Goal: Contribute content

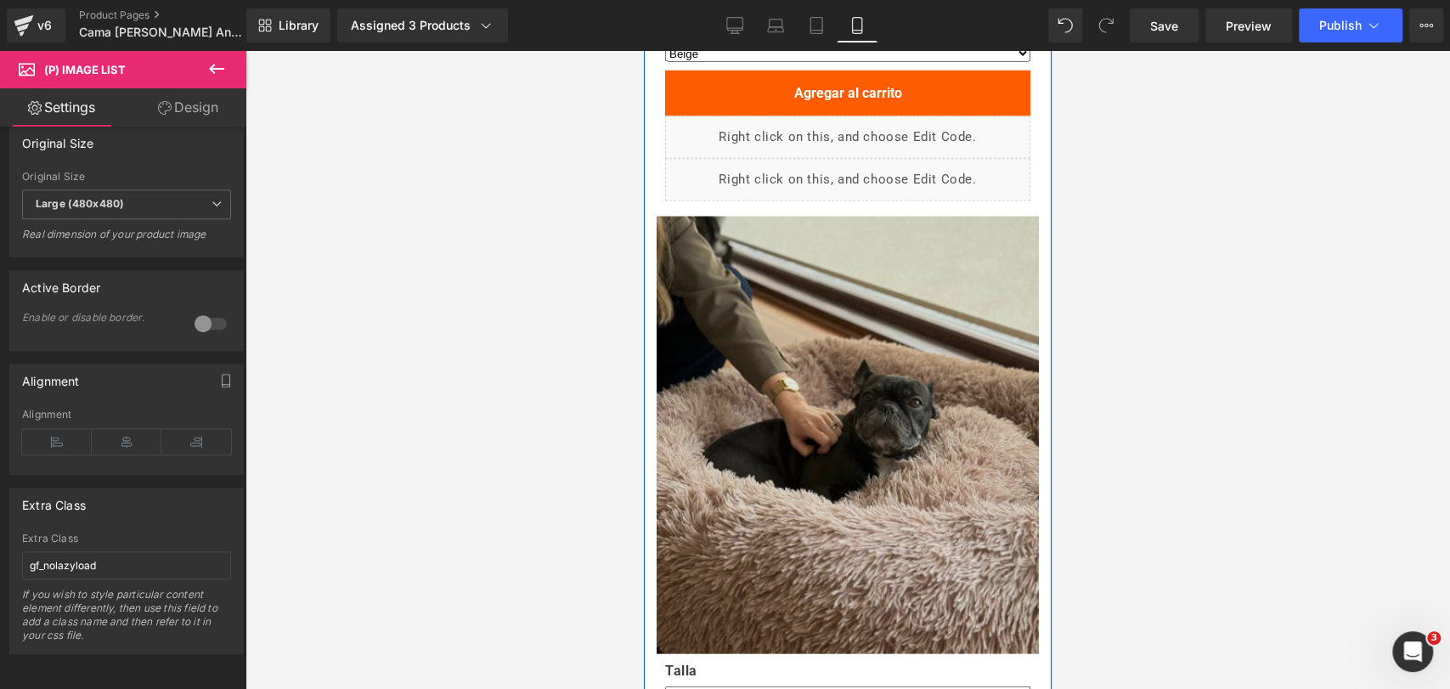
scroll to position [2209, 0]
click at [865, 416] on img at bounding box center [848, 435] width 382 height 437
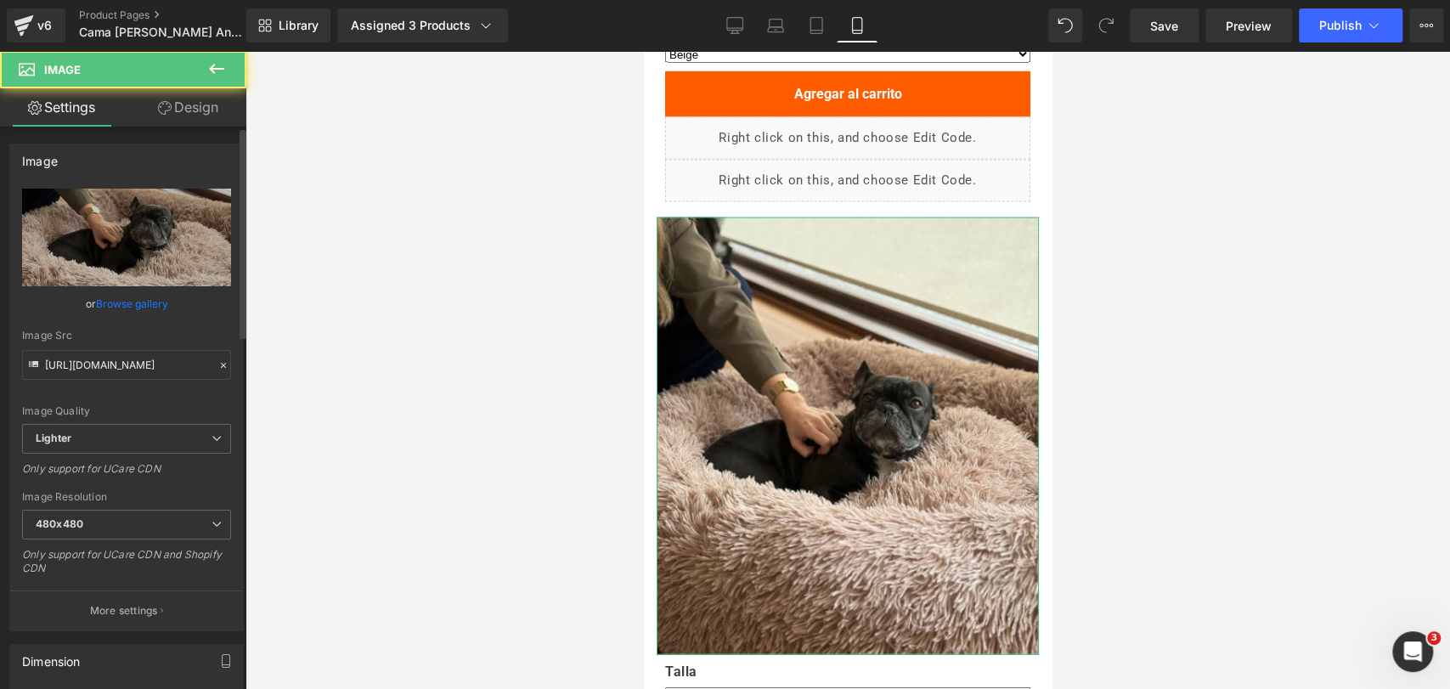
click at [139, 312] on link "Browse gallery" at bounding box center [132, 304] width 72 height 30
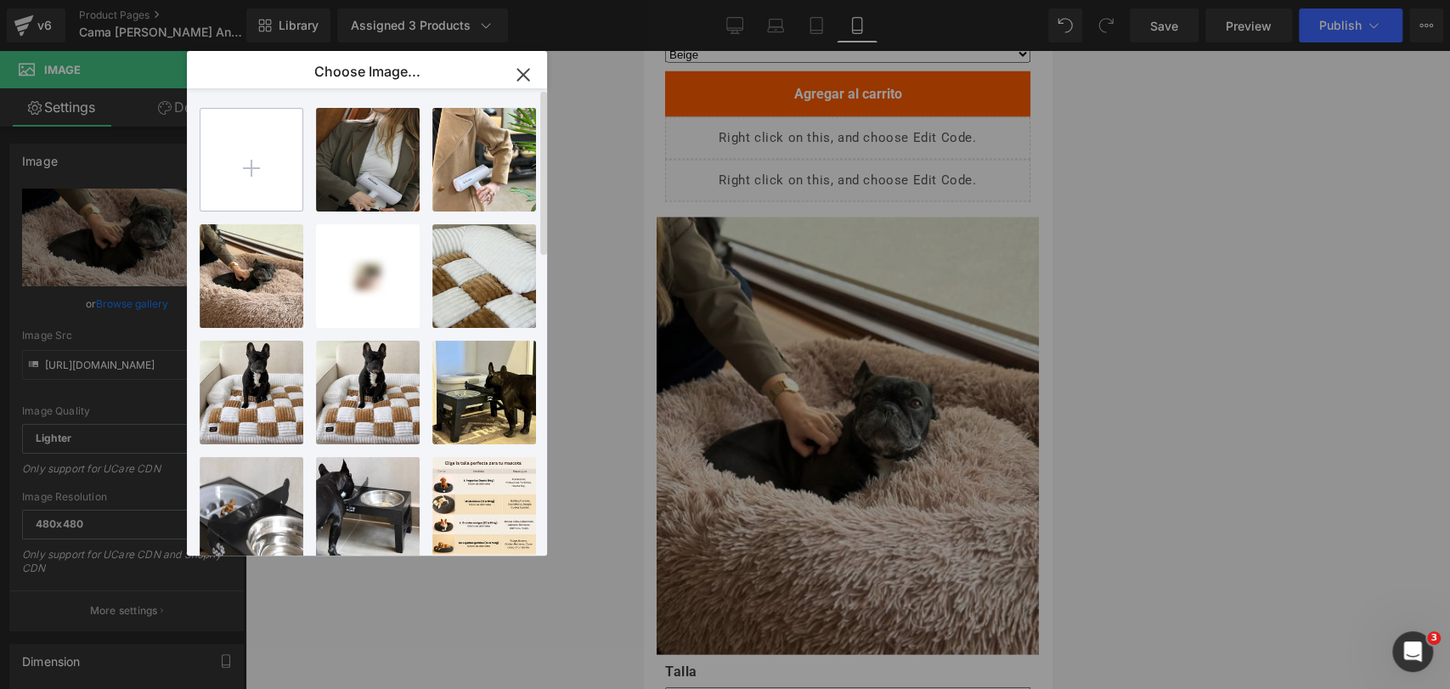
click at [268, 169] on input "file" at bounding box center [252, 160] width 102 height 102
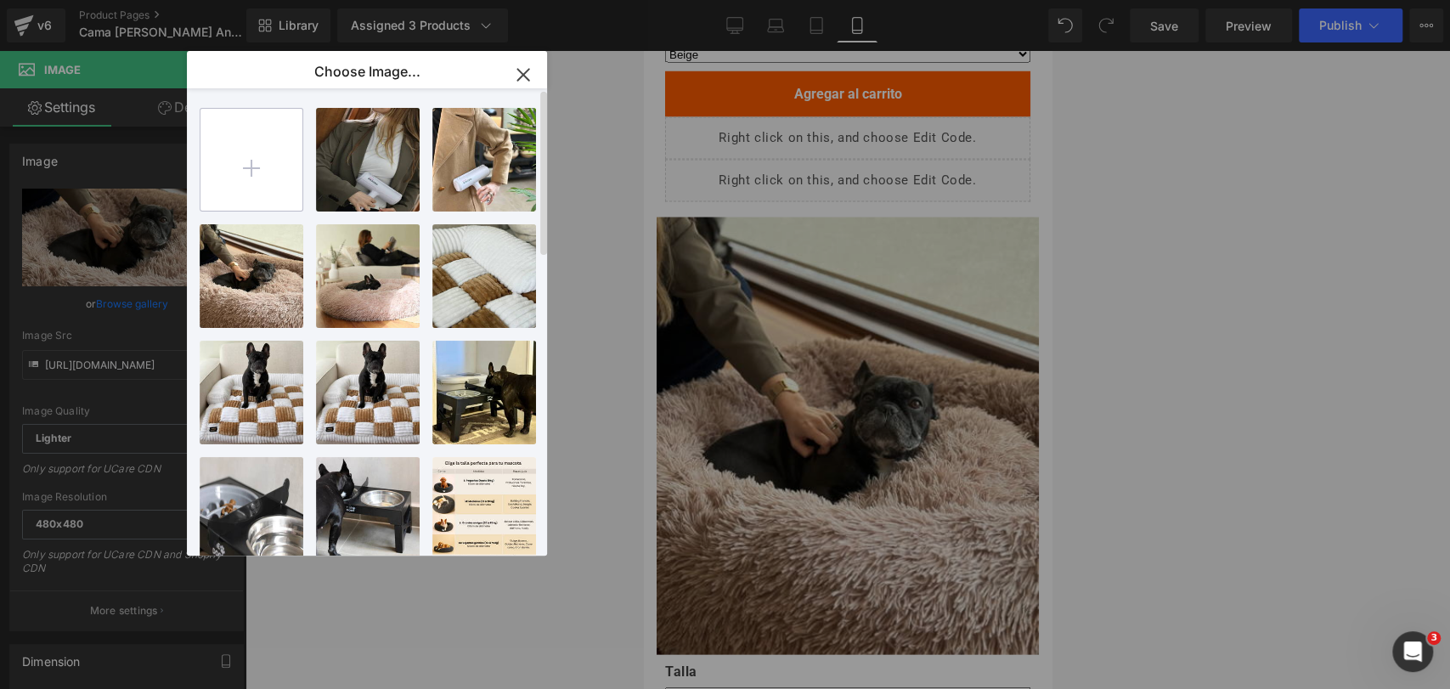
type input "C:\fakepath\437C4AE7-D5EF-467E-BAB2-A9254E8E8555 (1).webp"
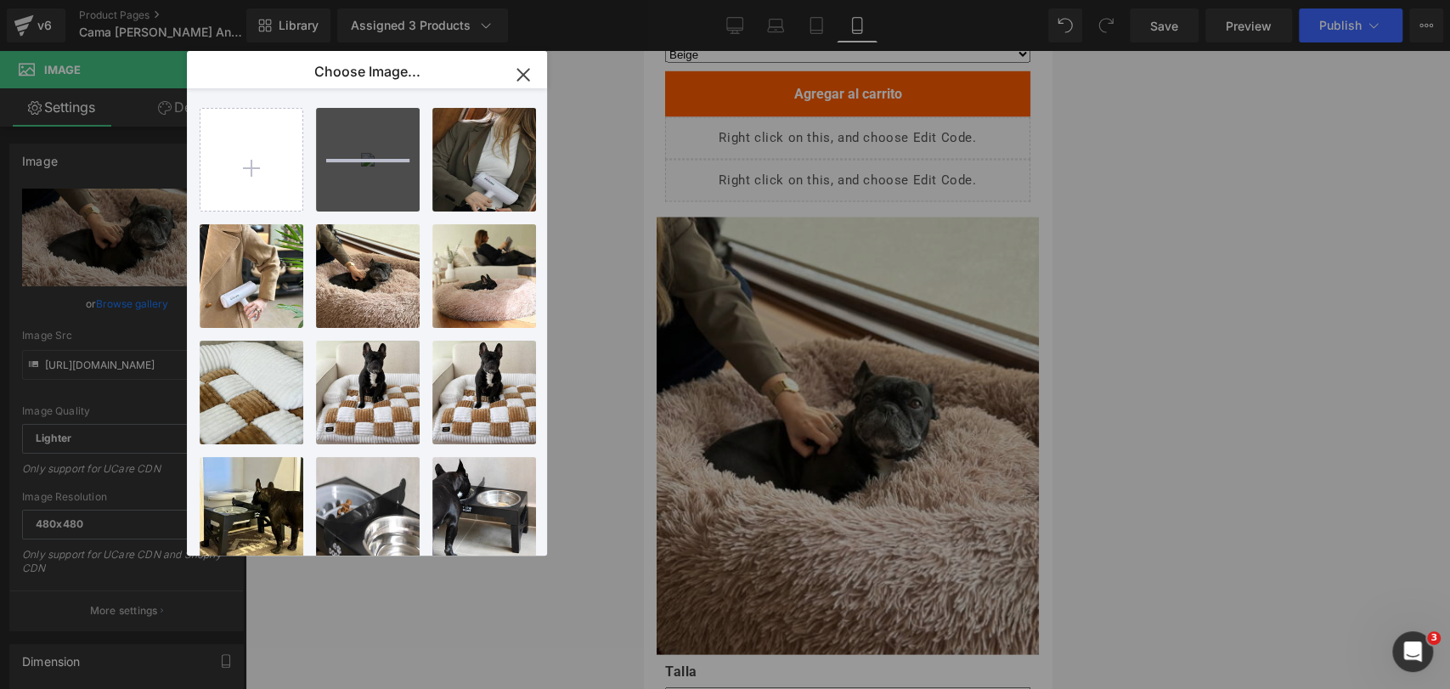
click at [518, 86] on icon "button" at bounding box center [523, 74] width 27 height 27
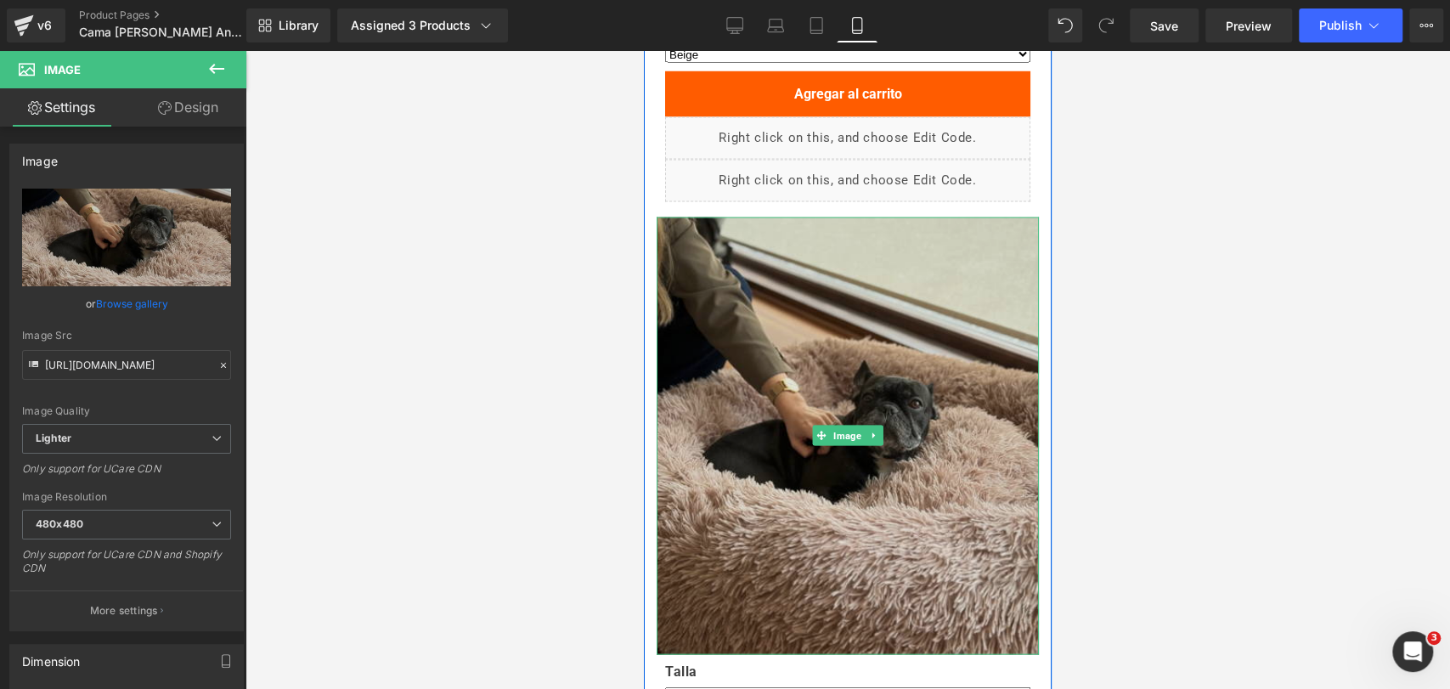
click at [840, 319] on img at bounding box center [848, 435] width 382 height 437
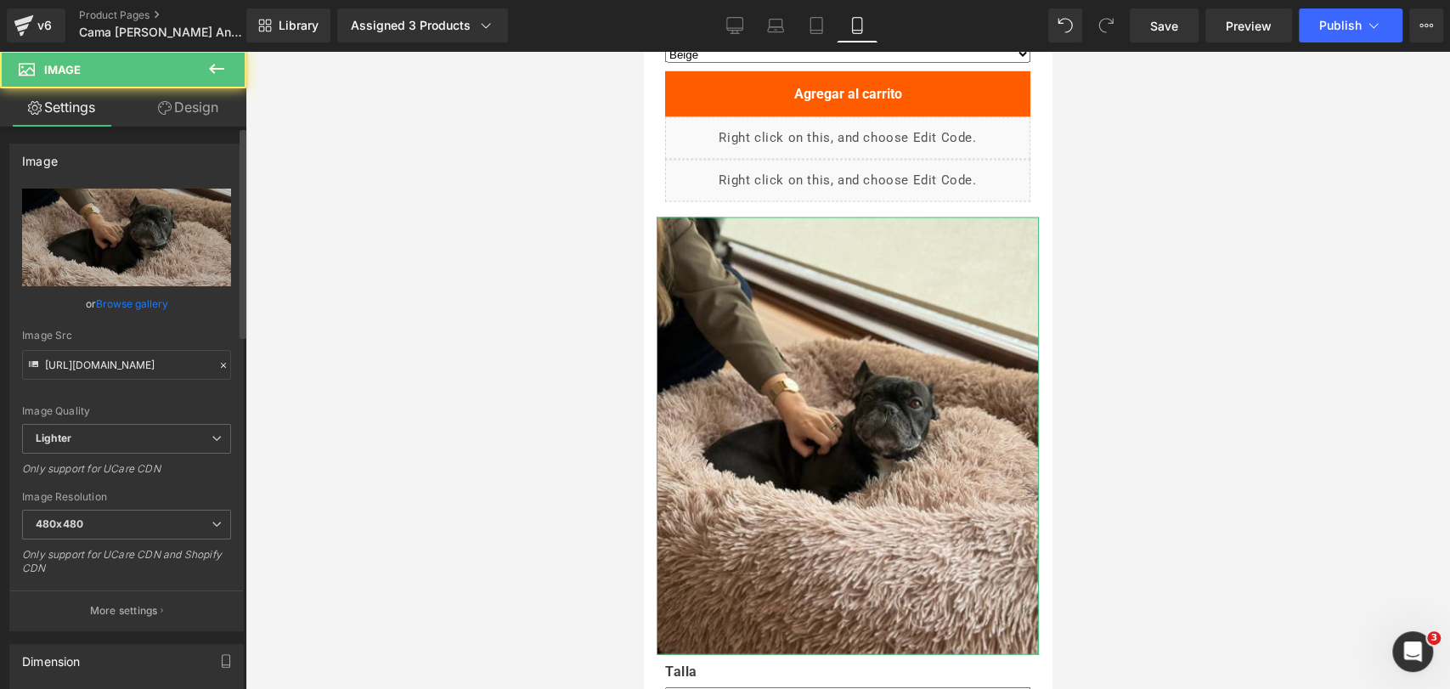
click at [159, 309] on link "Browse gallery" at bounding box center [132, 304] width 72 height 30
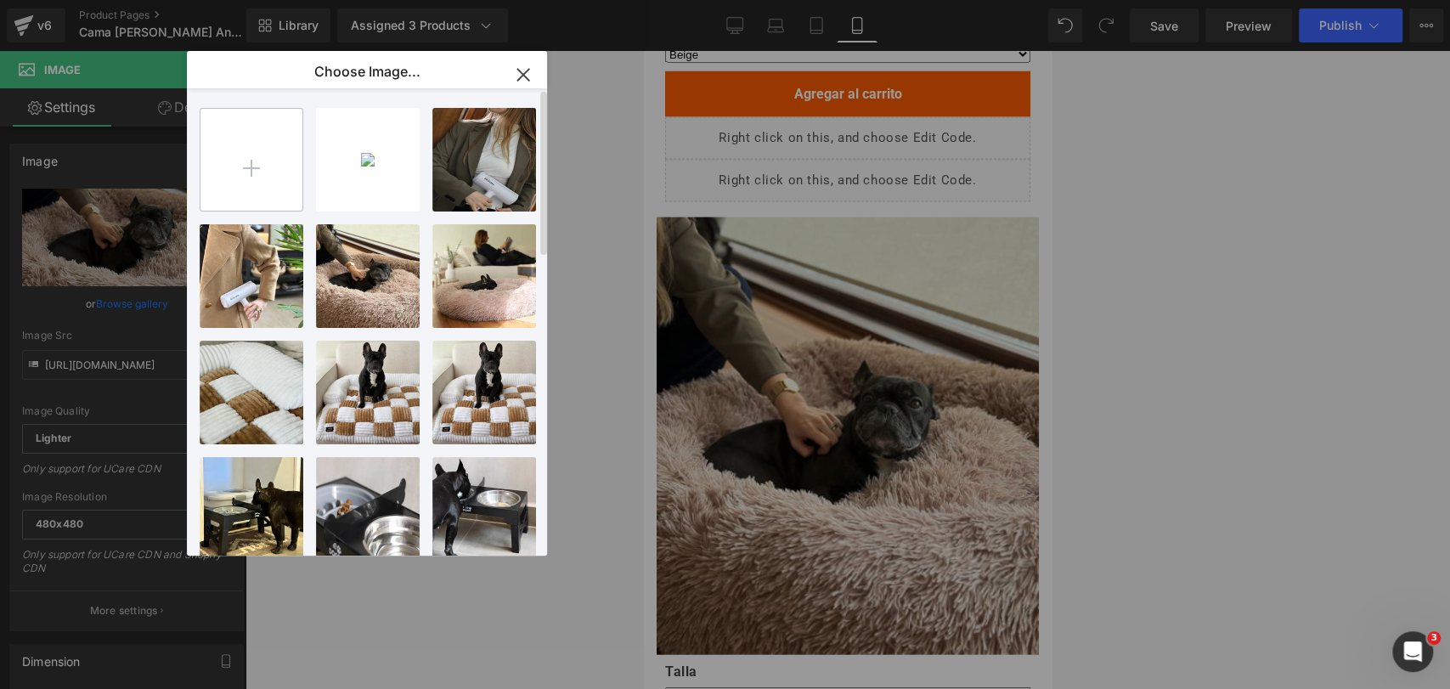
click at [229, 136] on input "file" at bounding box center [252, 160] width 102 height 102
type input "C:\fakepath\437C4AE7-D5EF-467E-BAB2-A9254E8E8555 (1).jpg"
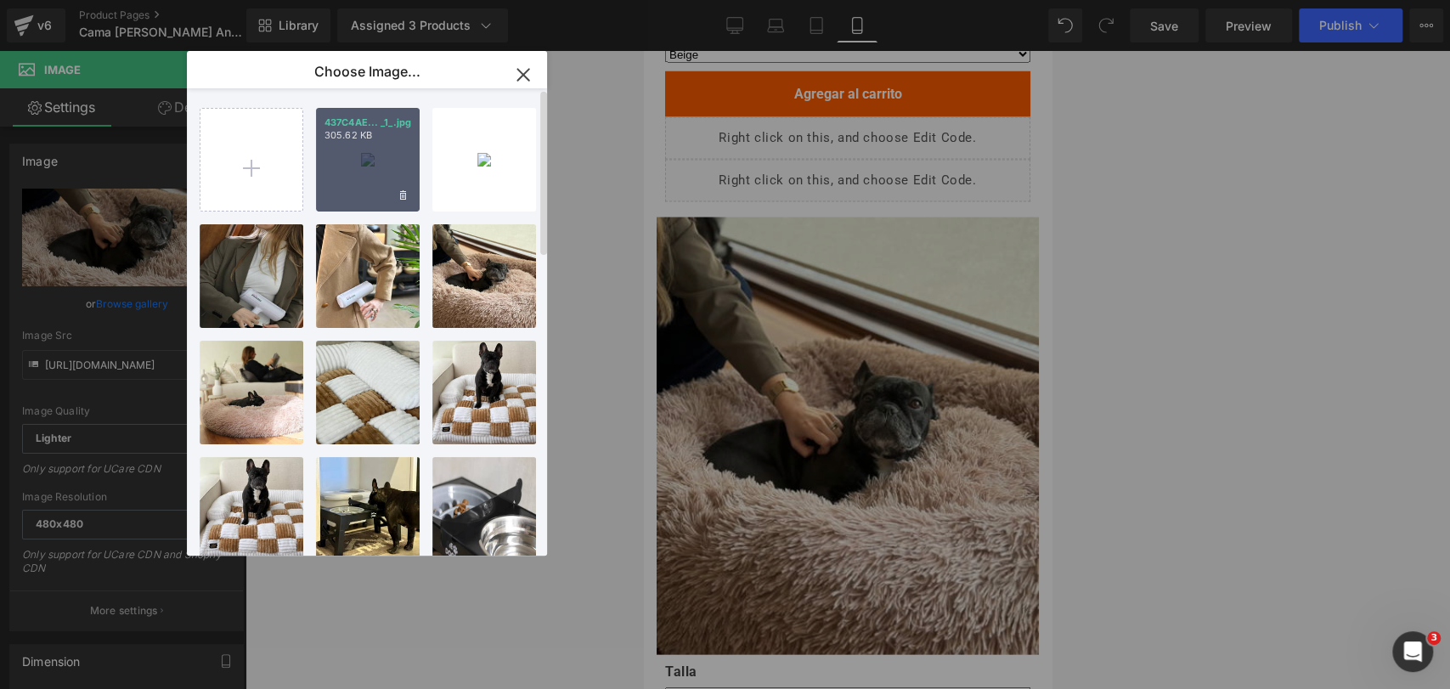
click at [353, 171] on div "437C4AE... _1_.jpg 305.62 KB" at bounding box center [368, 160] width 104 height 104
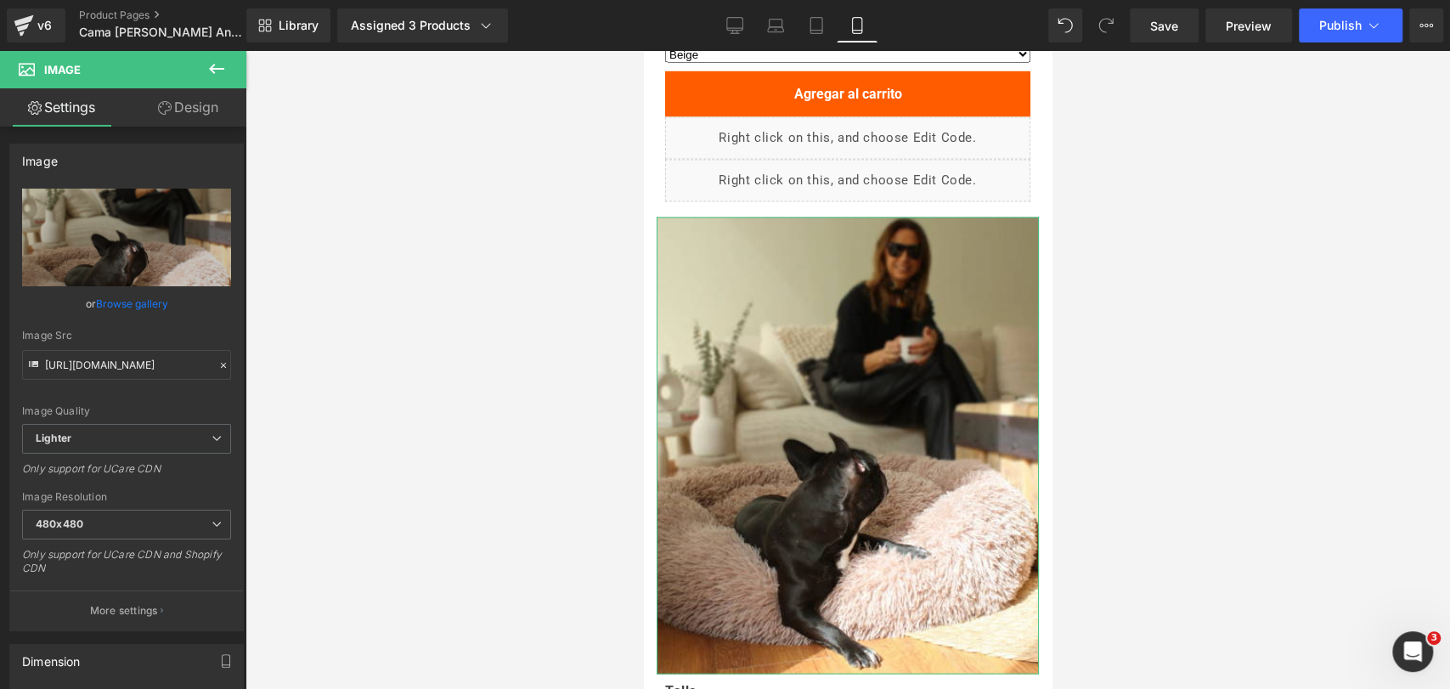
drag, startPoint x: 140, startPoint y: 302, endPoint x: 181, endPoint y: 276, distance: 48.1
click at [141, 302] on link "Browse gallery" at bounding box center [132, 304] width 72 height 30
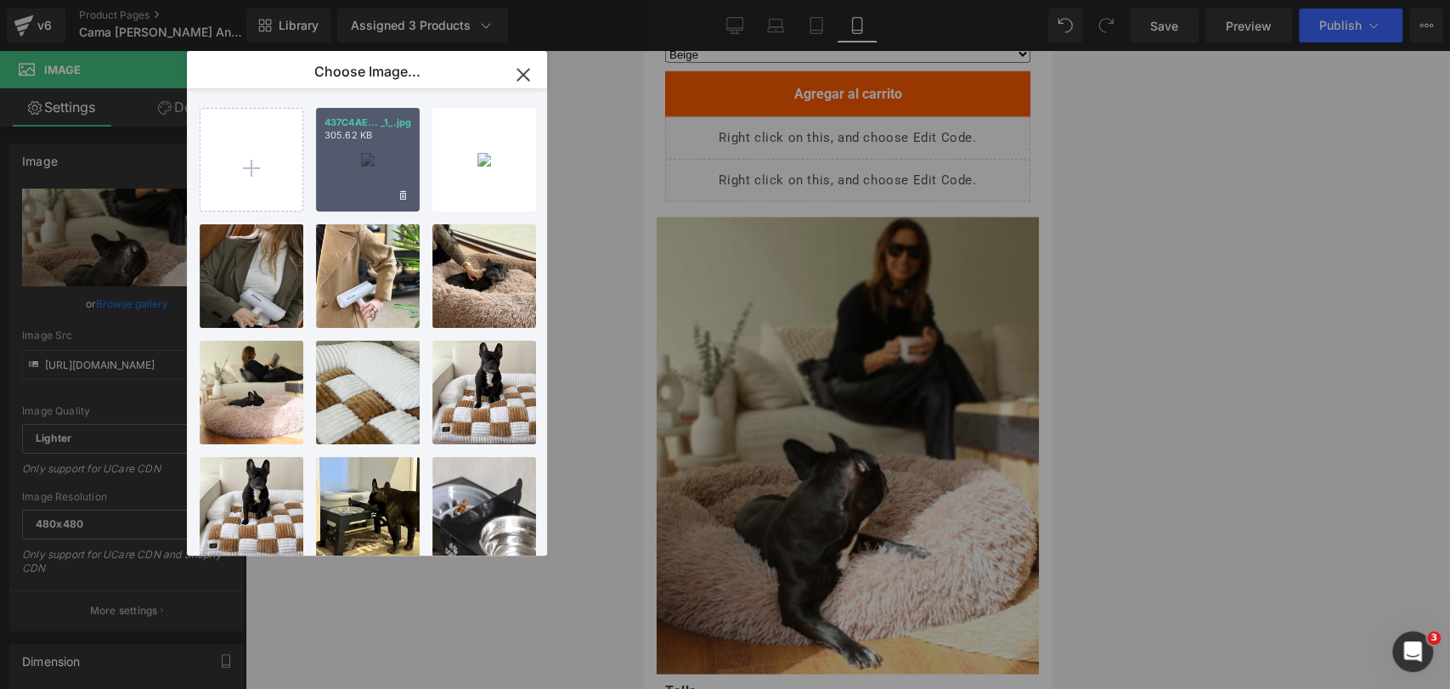
click at [353, 158] on div "437C4AE... _1_.jpg 305.62 KB" at bounding box center [368, 160] width 104 height 104
type input "[URL][DOMAIN_NAME]"
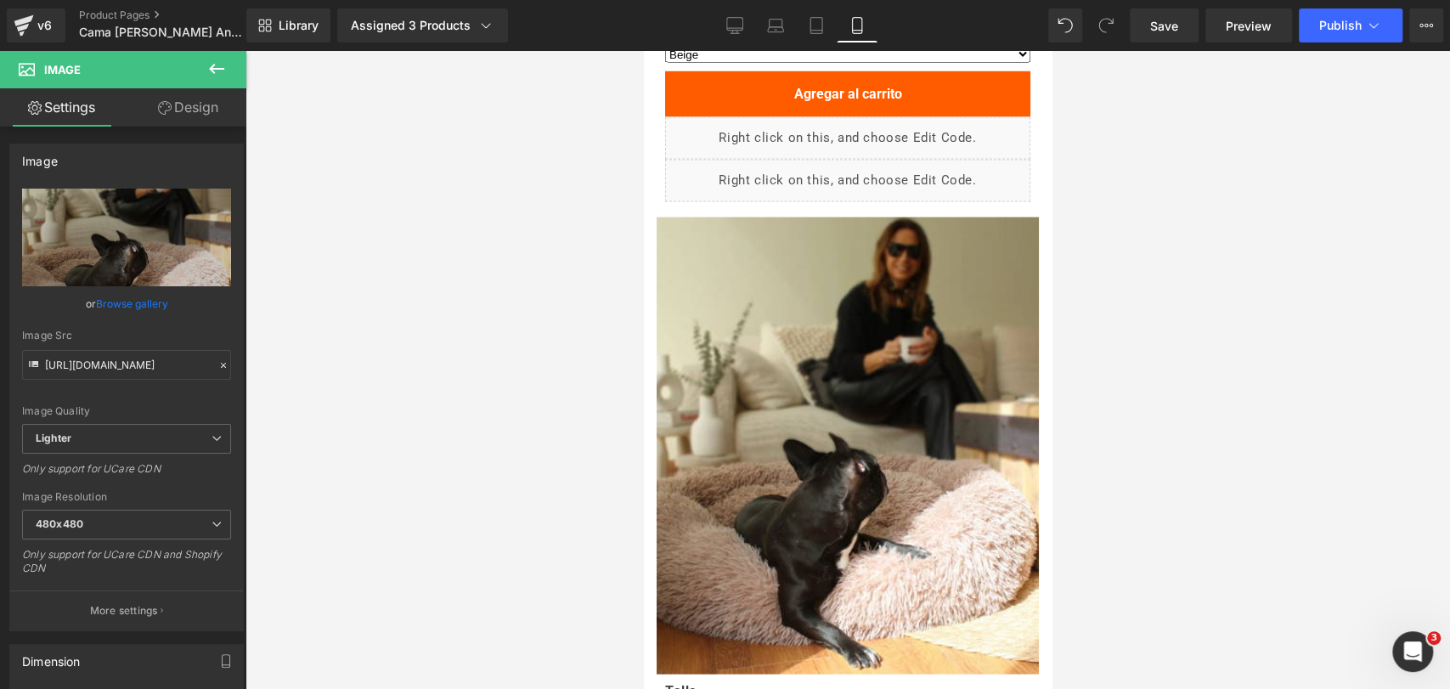
click at [1195, 268] on div at bounding box center [848, 370] width 1205 height 638
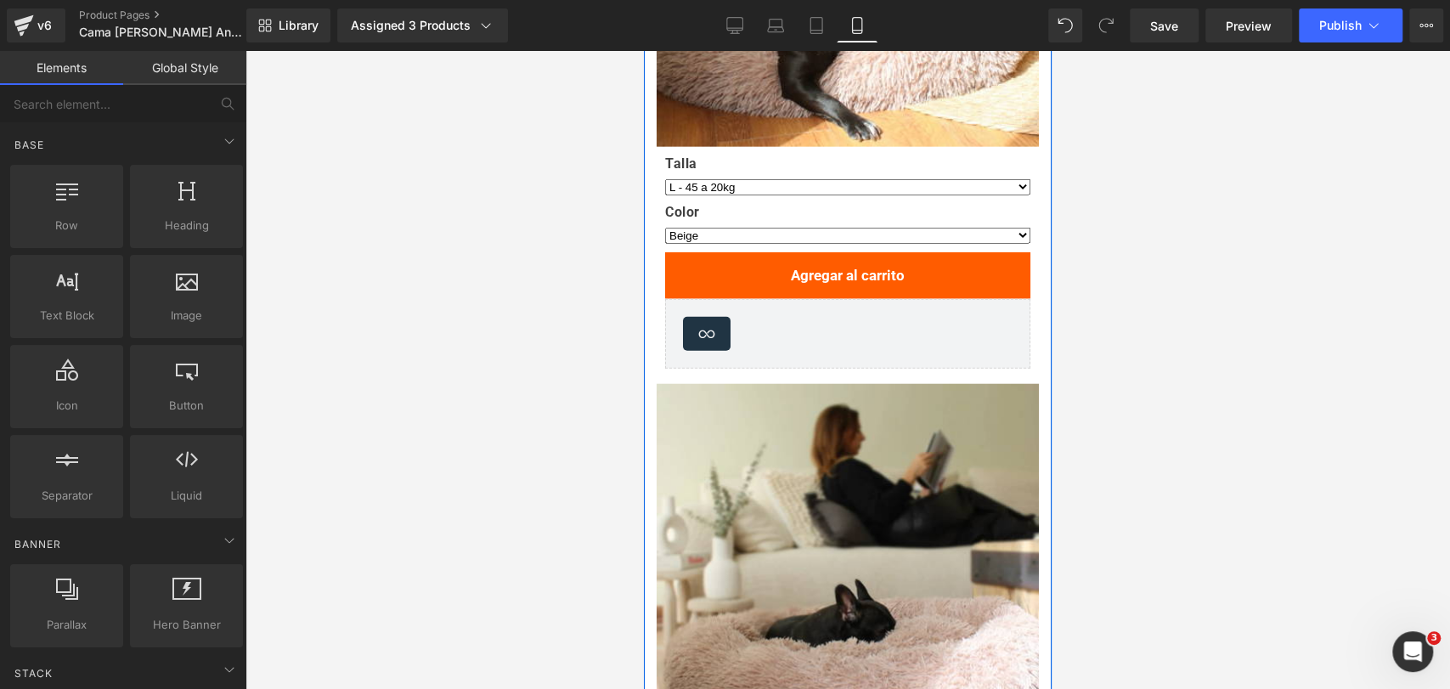
scroll to position [2776, 0]
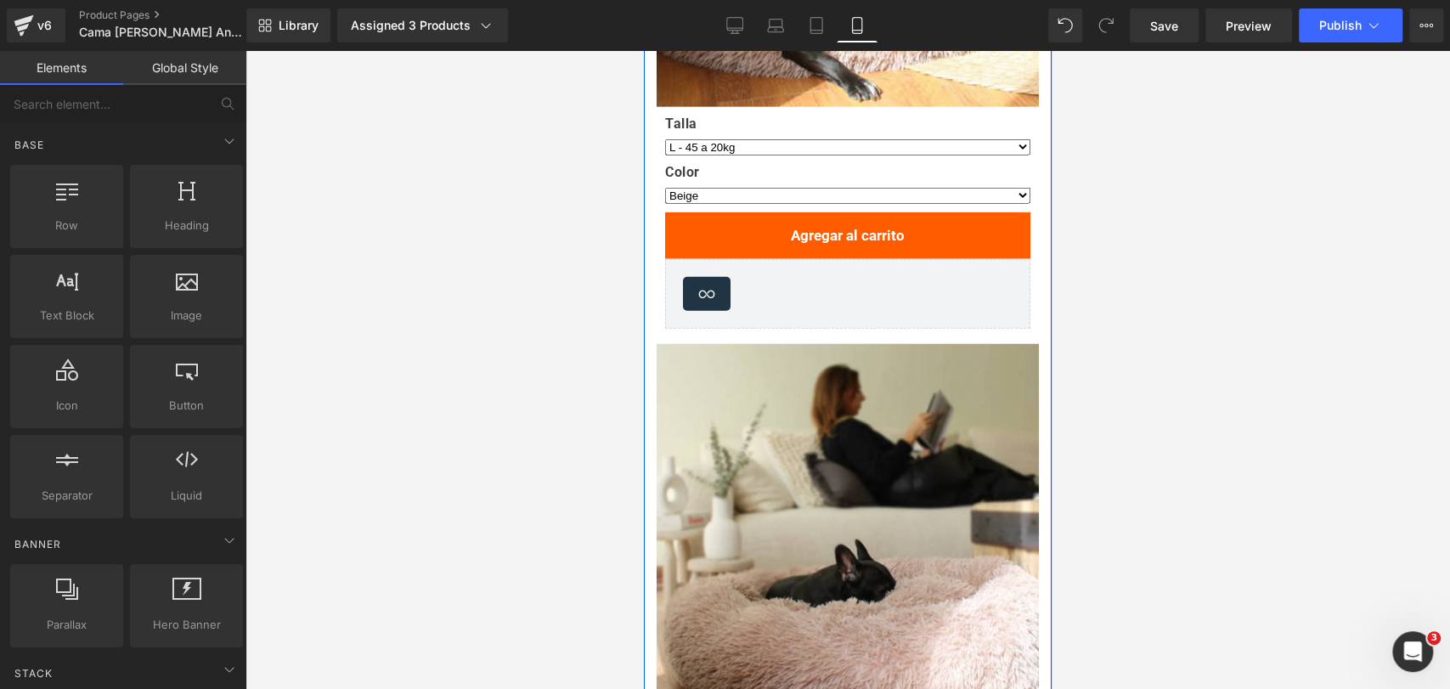
click at [824, 288] on div "Loox (Star) - Star Badge Loox (Star)" at bounding box center [847, 294] width 365 height 70
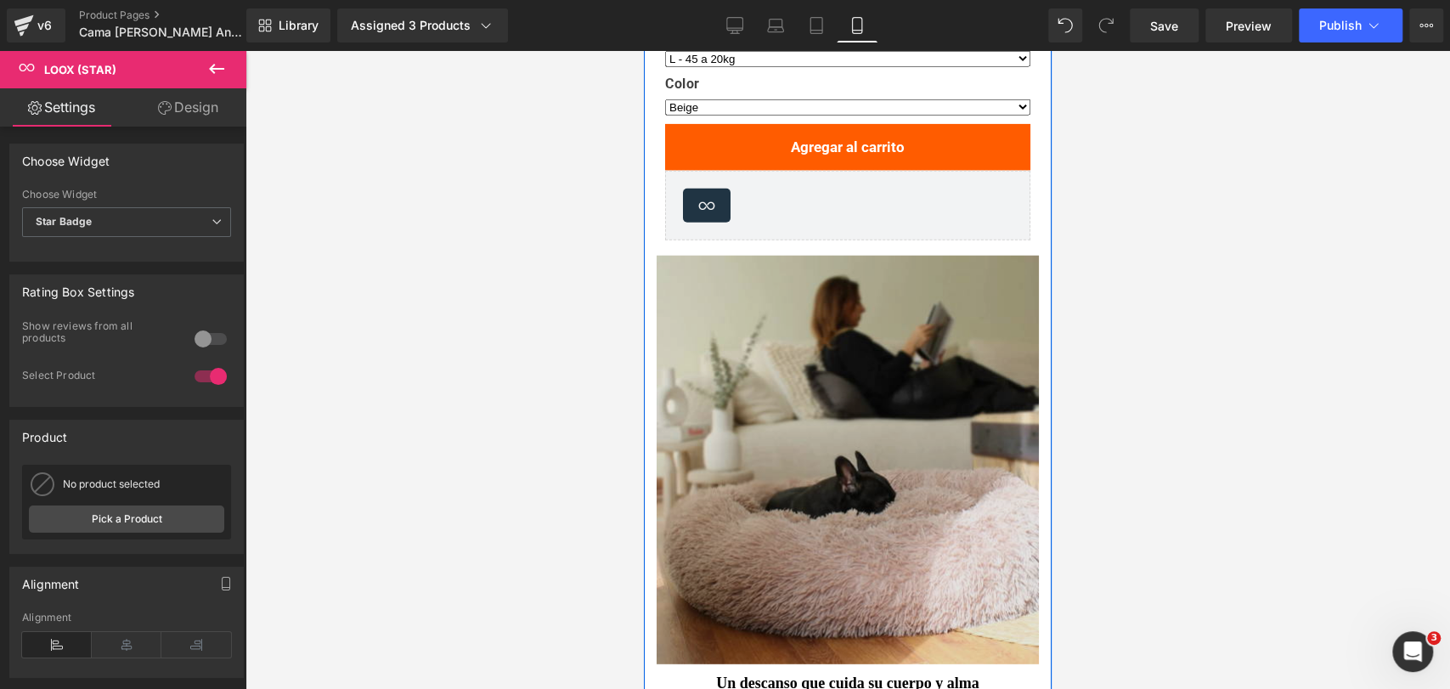
scroll to position [2964, 0]
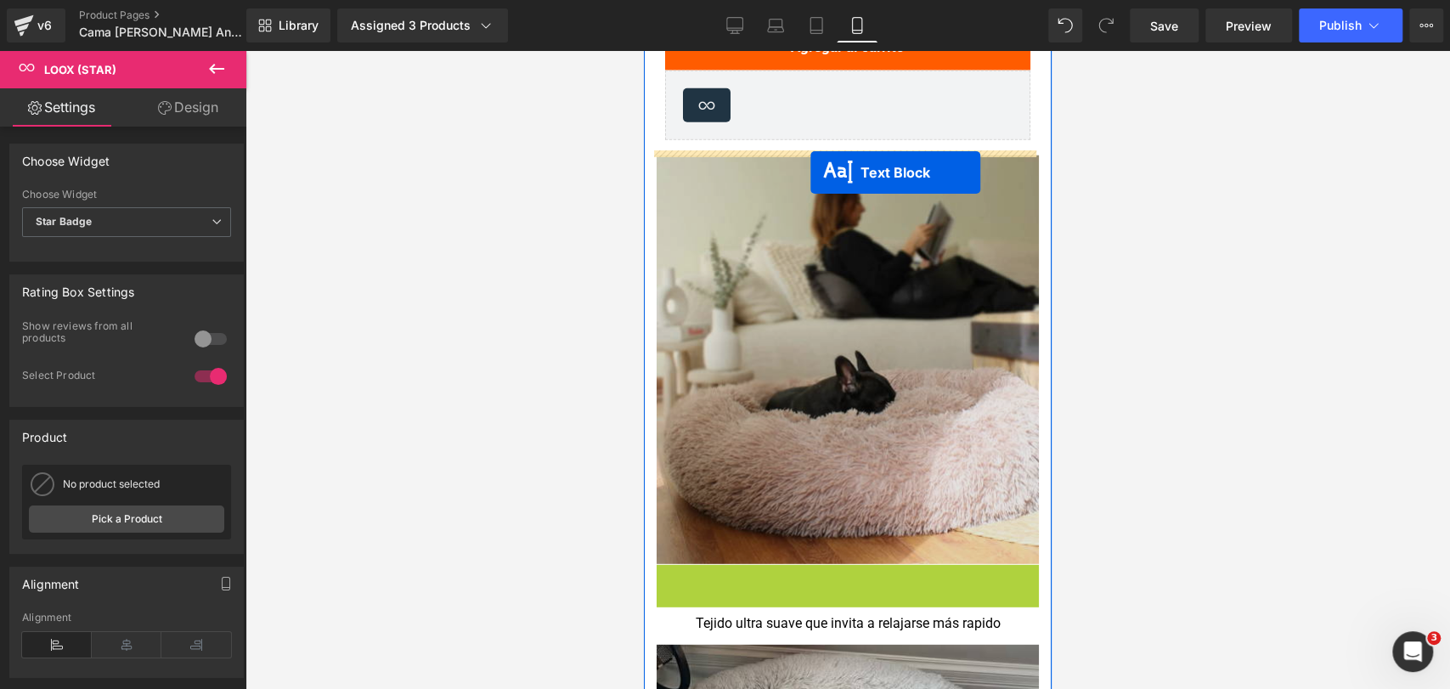
drag, startPoint x: 803, startPoint y: 568, endPoint x: 811, endPoint y: 172, distance: 396.0
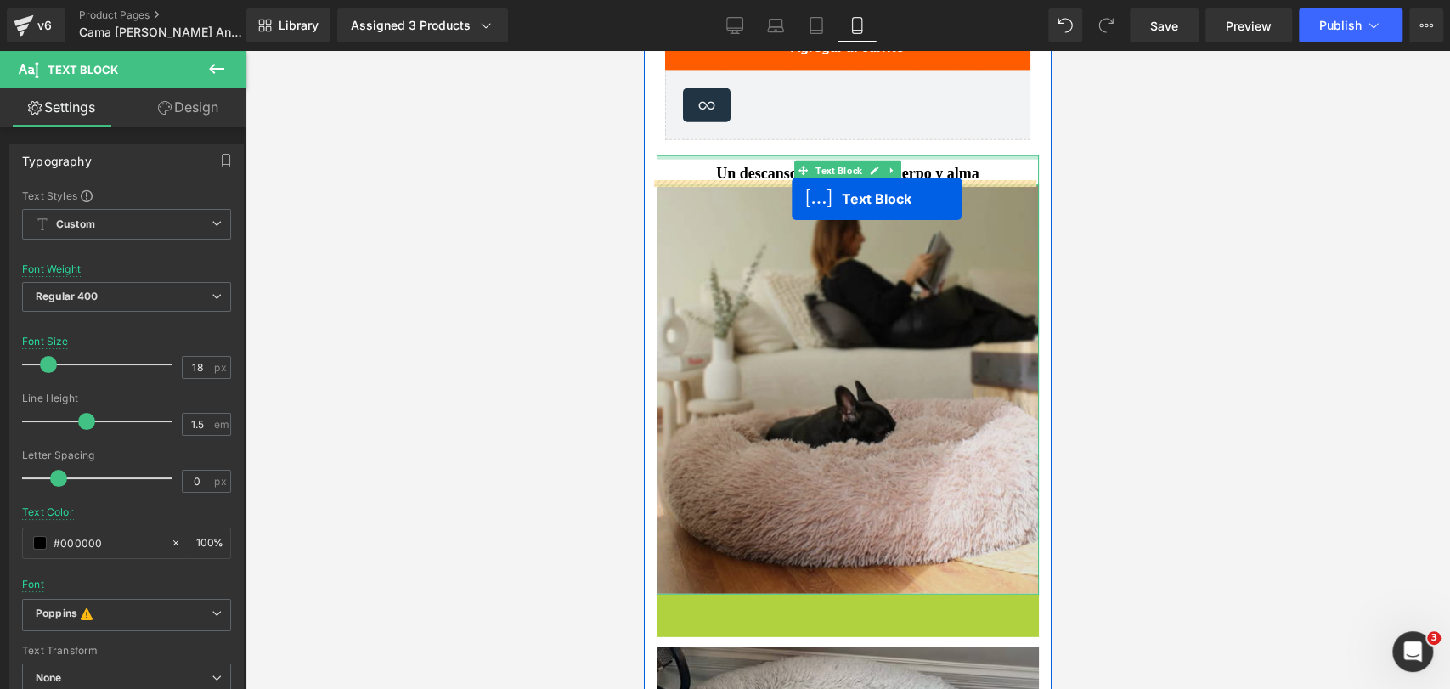
drag, startPoint x: 794, startPoint y: 604, endPoint x: 792, endPoint y: 199, distance: 405.3
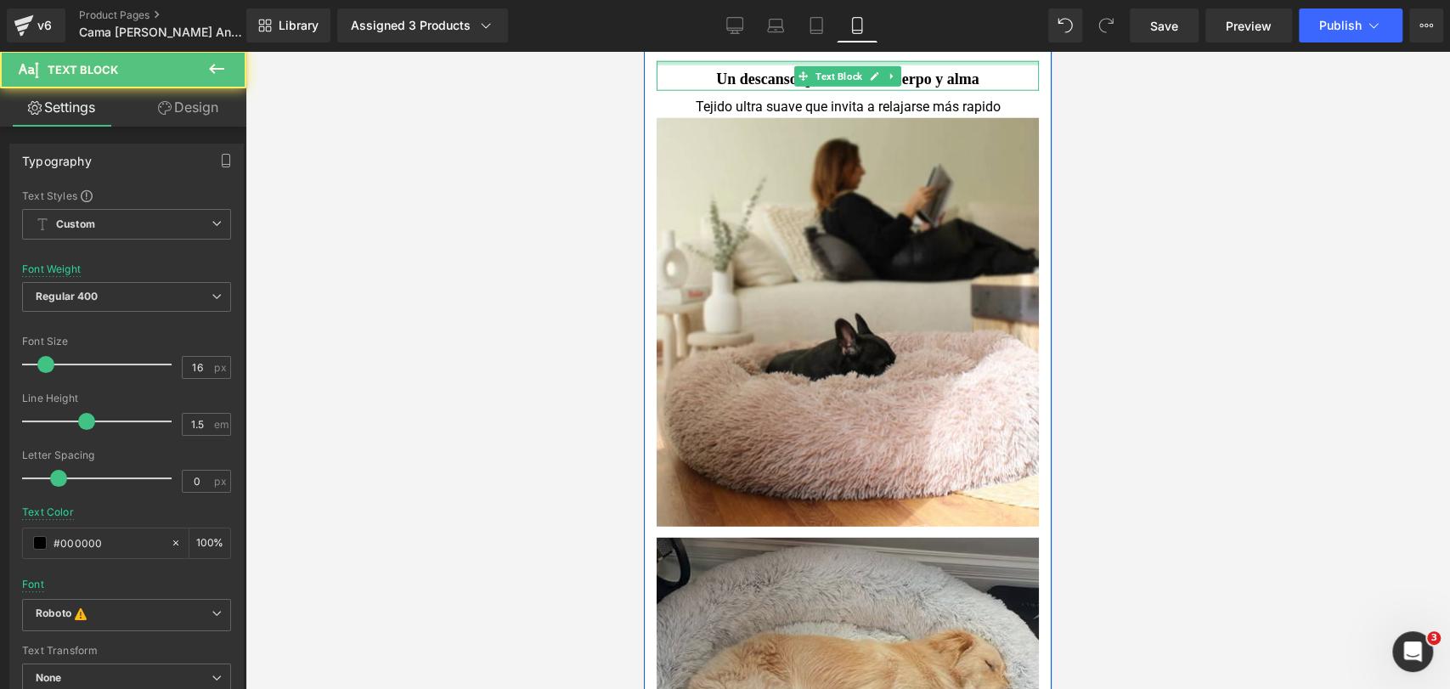
scroll to position [3437, 0]
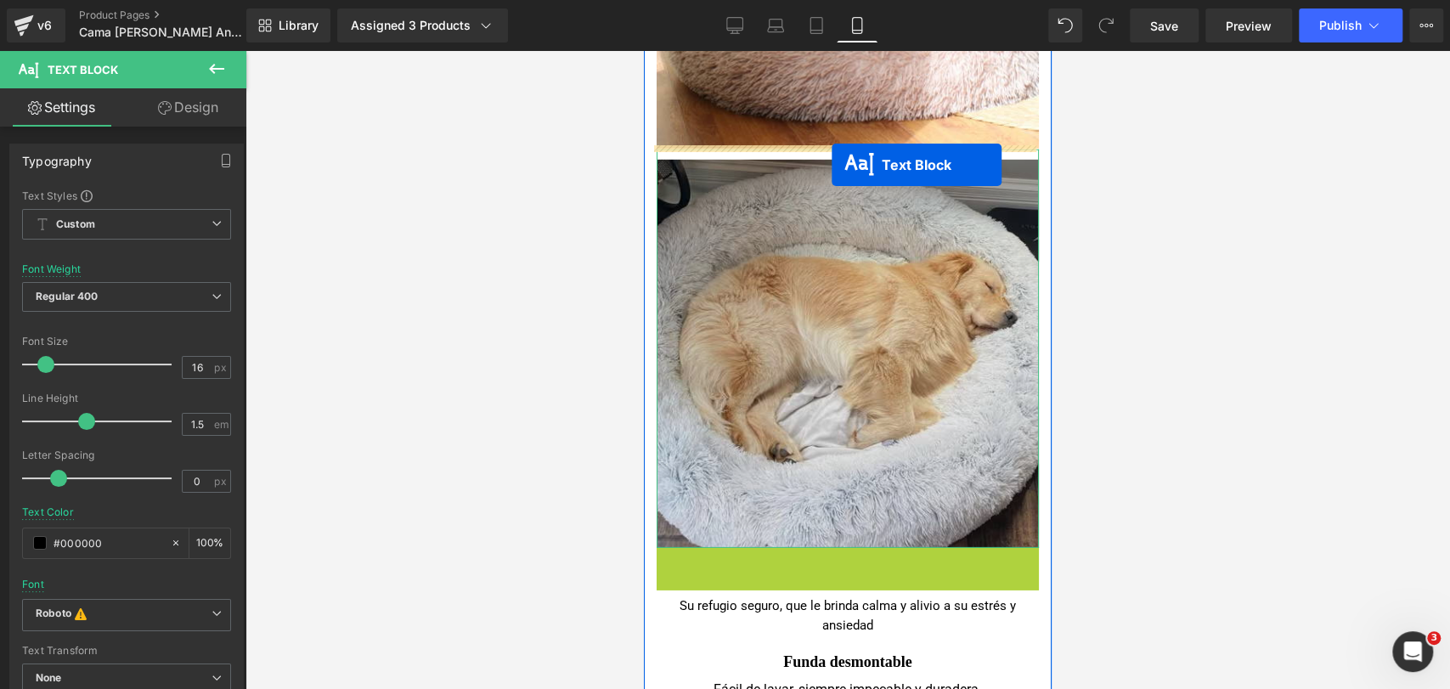
drag, startPoint x: 800, startPoint y: 544, endPoint x: 832, endPoint y: 165, distance: 380.2
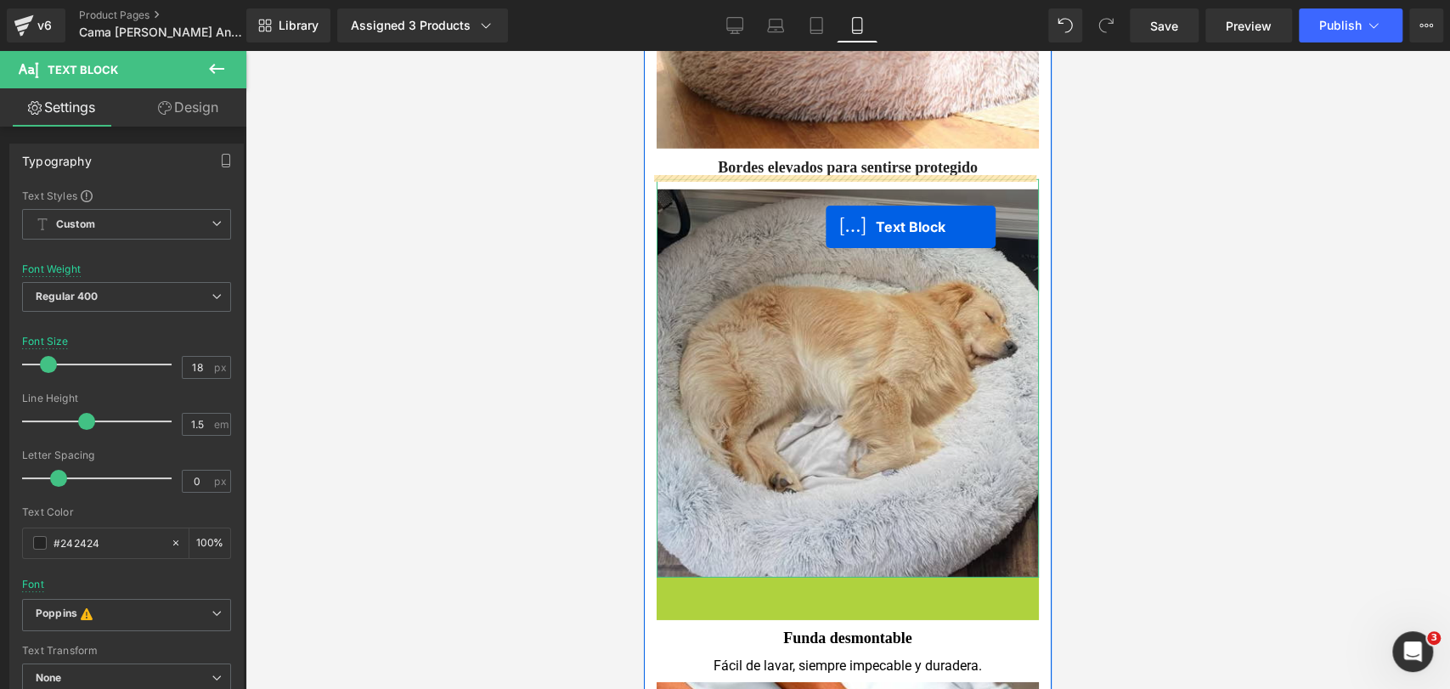
drag, startPoint x: 795, startPoint y: 594, endPoint x: 832, endPoint y: 217, distance: 379.0
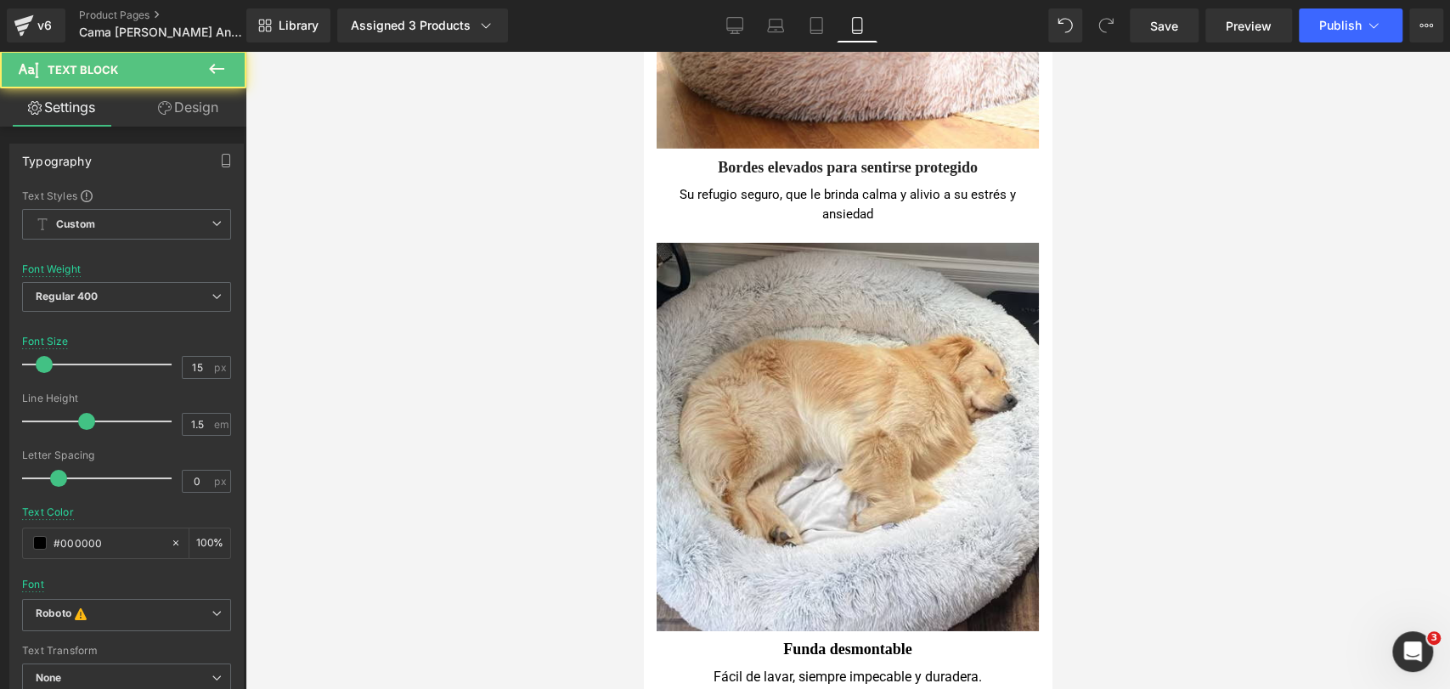
click at [1149, 216] on div at bounding box center [848, 370] width 1205 height 638
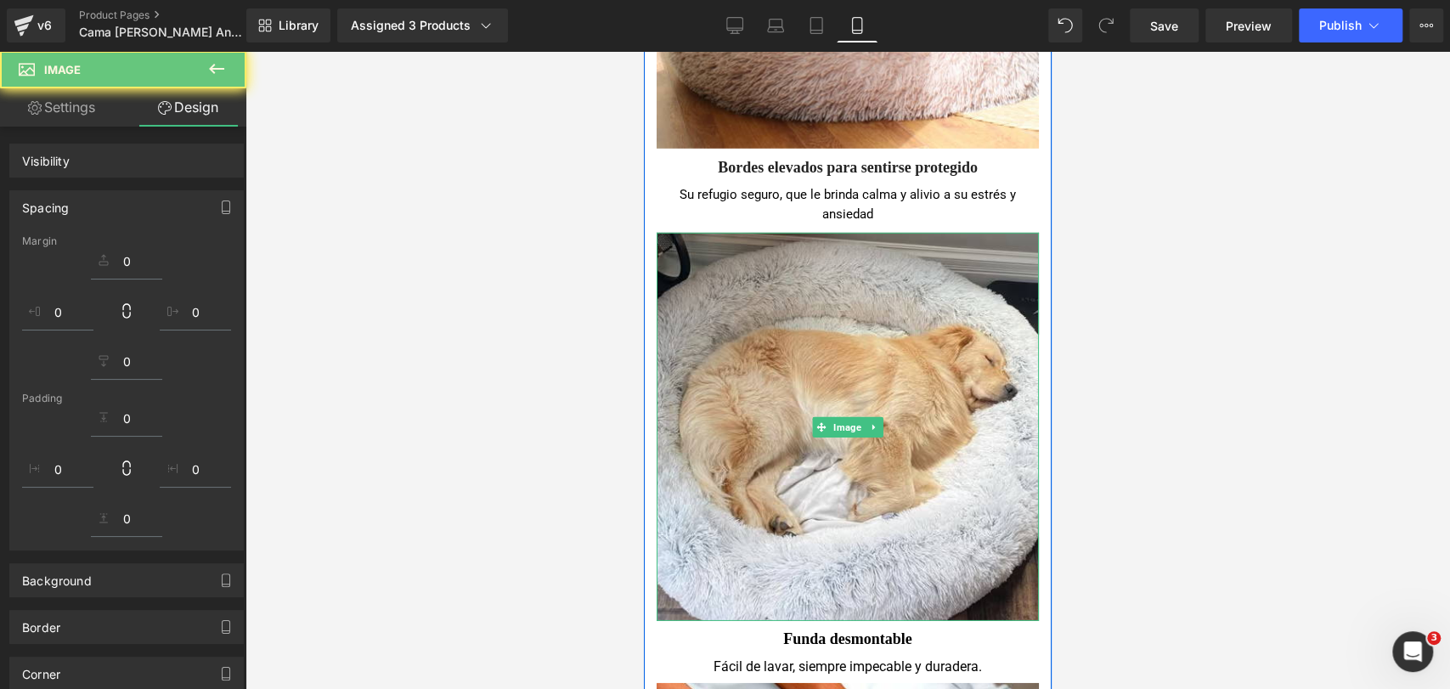
click at [1136, 206] on div at bounding box center [848, 370] width 1205 height 638
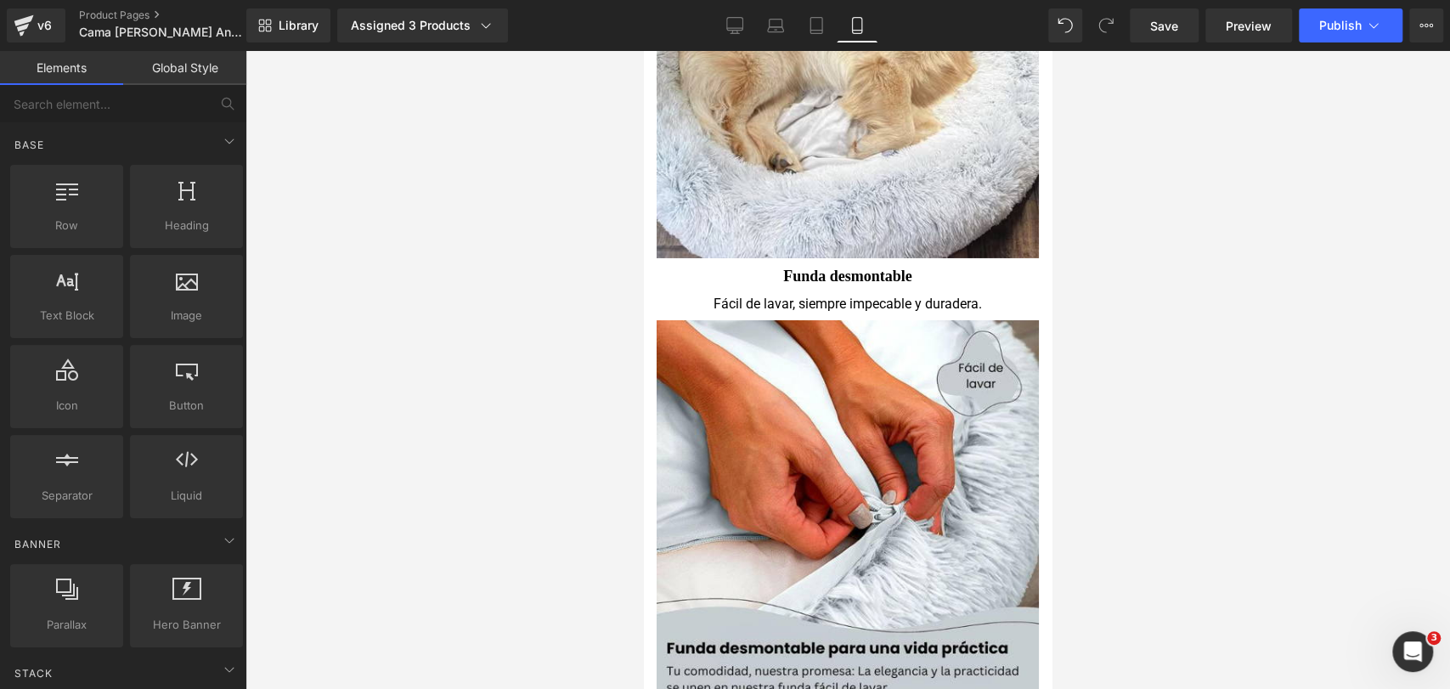
scroll to position [3814, 0]
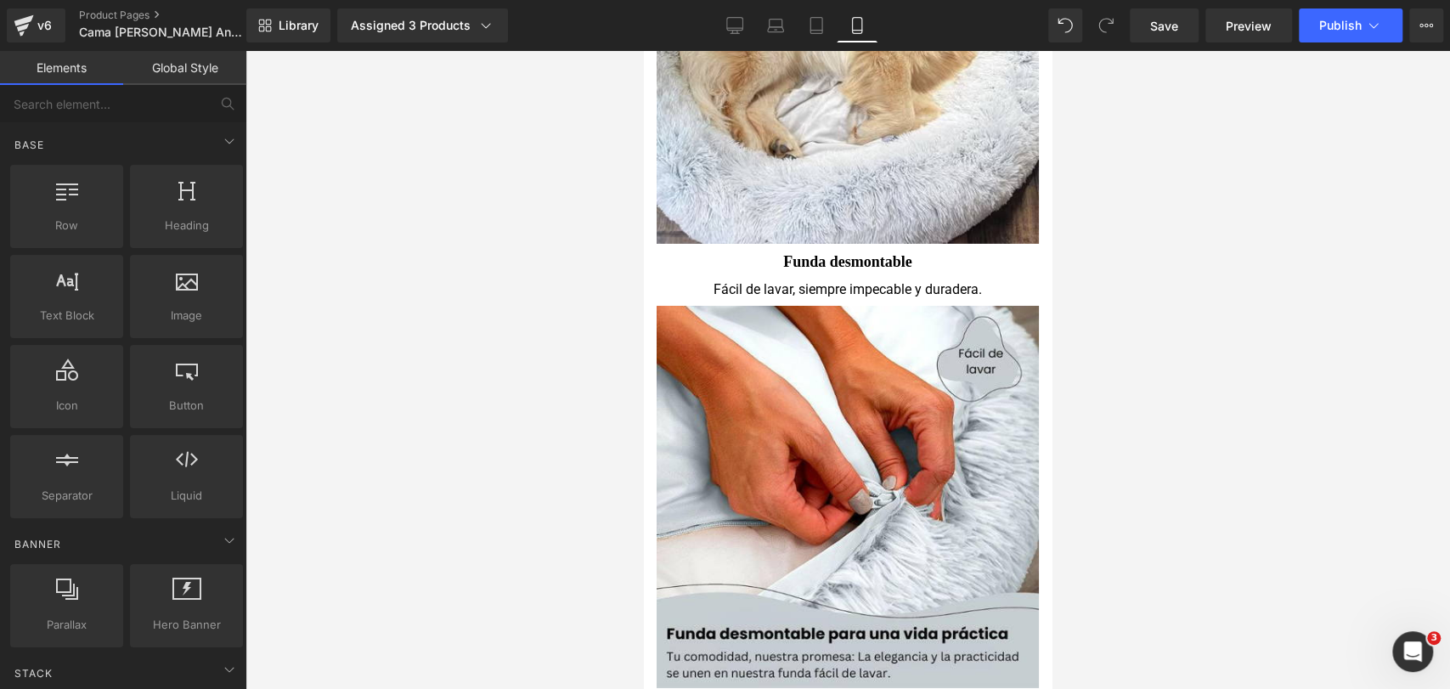
drag, startPoint x: 1194, startPoint y: 209, endPoint x: 1156, endPoint y: 222, distance: 40.3
click at [1195, 211] on div at bounding box center [848, 370] width 1205 height 638
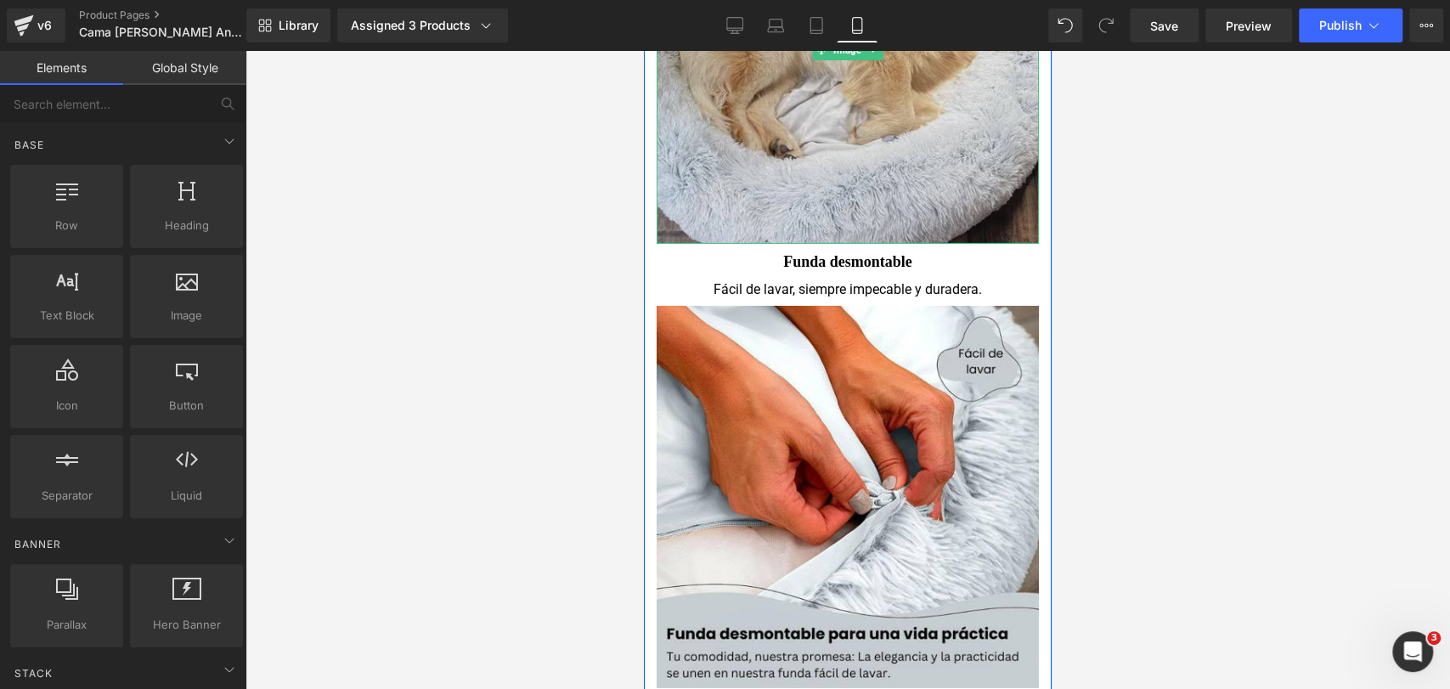
scroll to position [4004, 0]
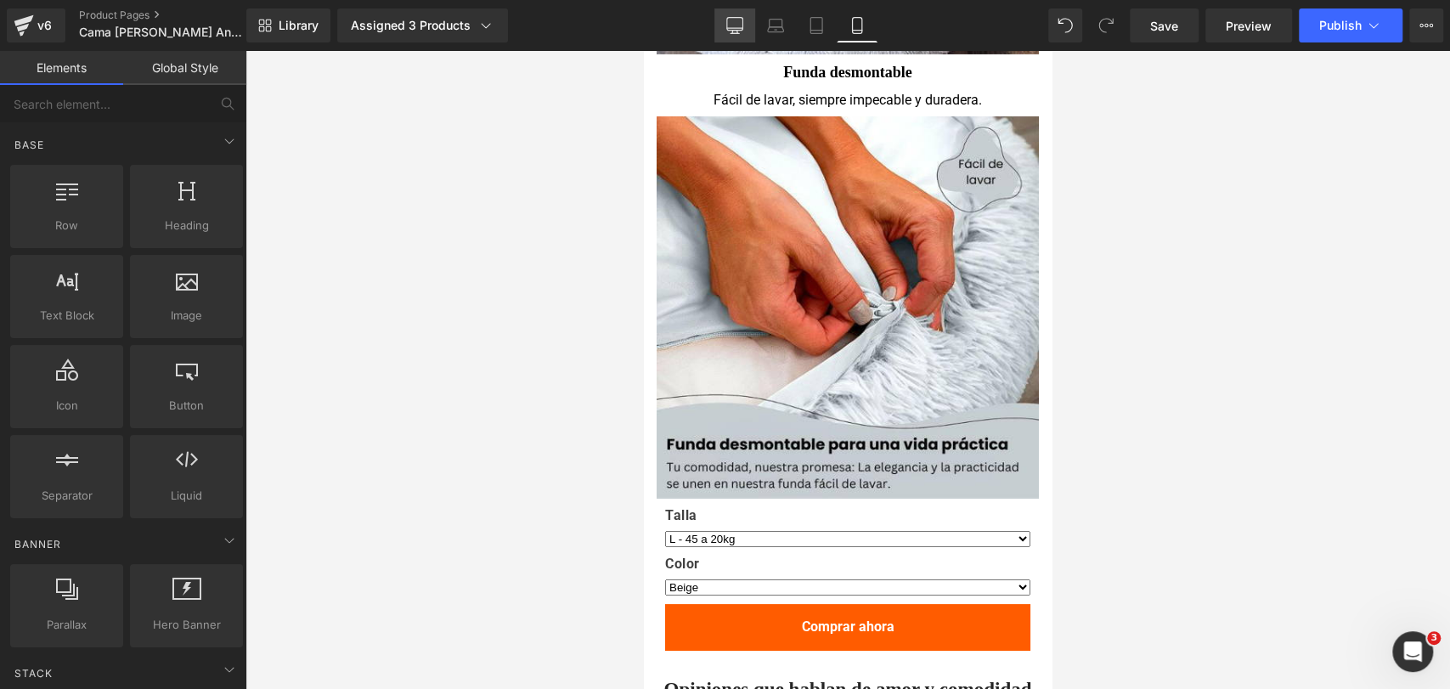
click at [727, 30] on icon at bounding box center [734, 25] width 17 height 17
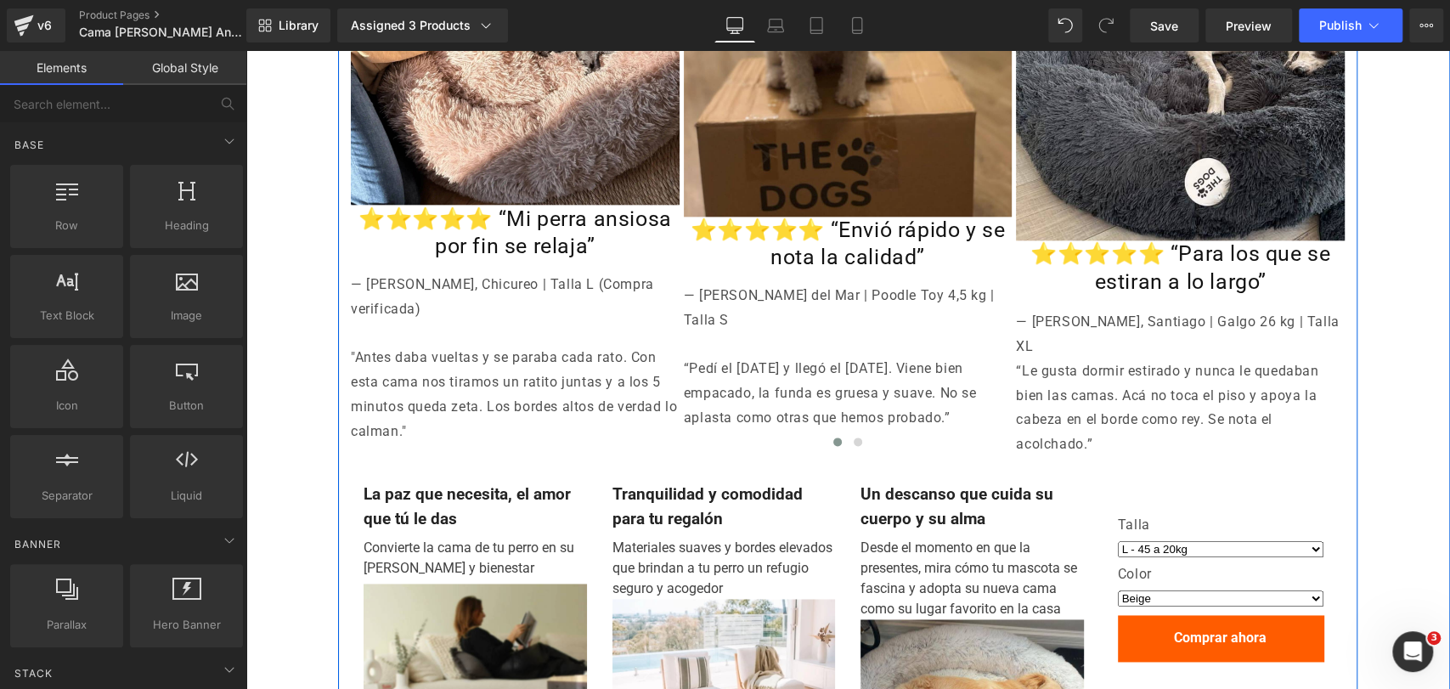
scroll to position [1740, 0]
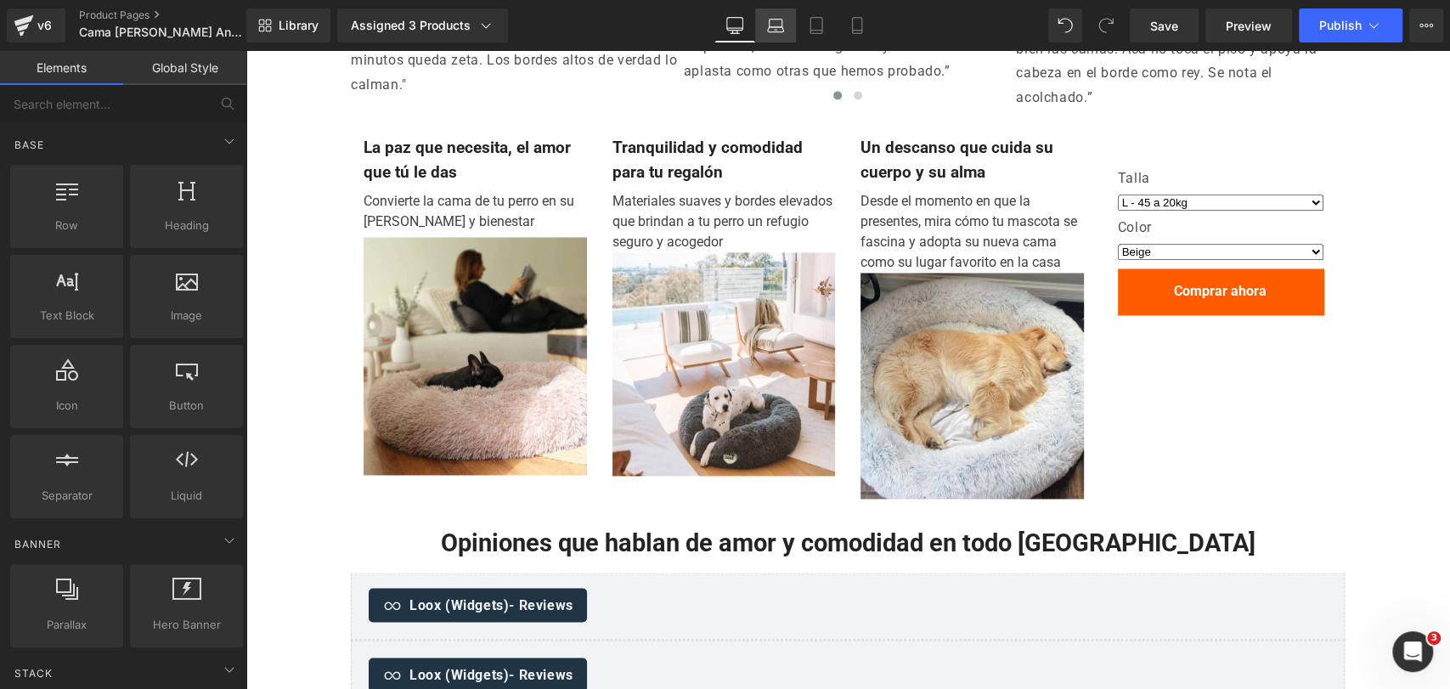
drag, startPoint x: 789, startPoint y: 15, endPoint x: 794, endPoint y: 35, distance: 20.0
click at [789, 15] on link "Laptop" at bounding box center [775, 25] width 41 height 34
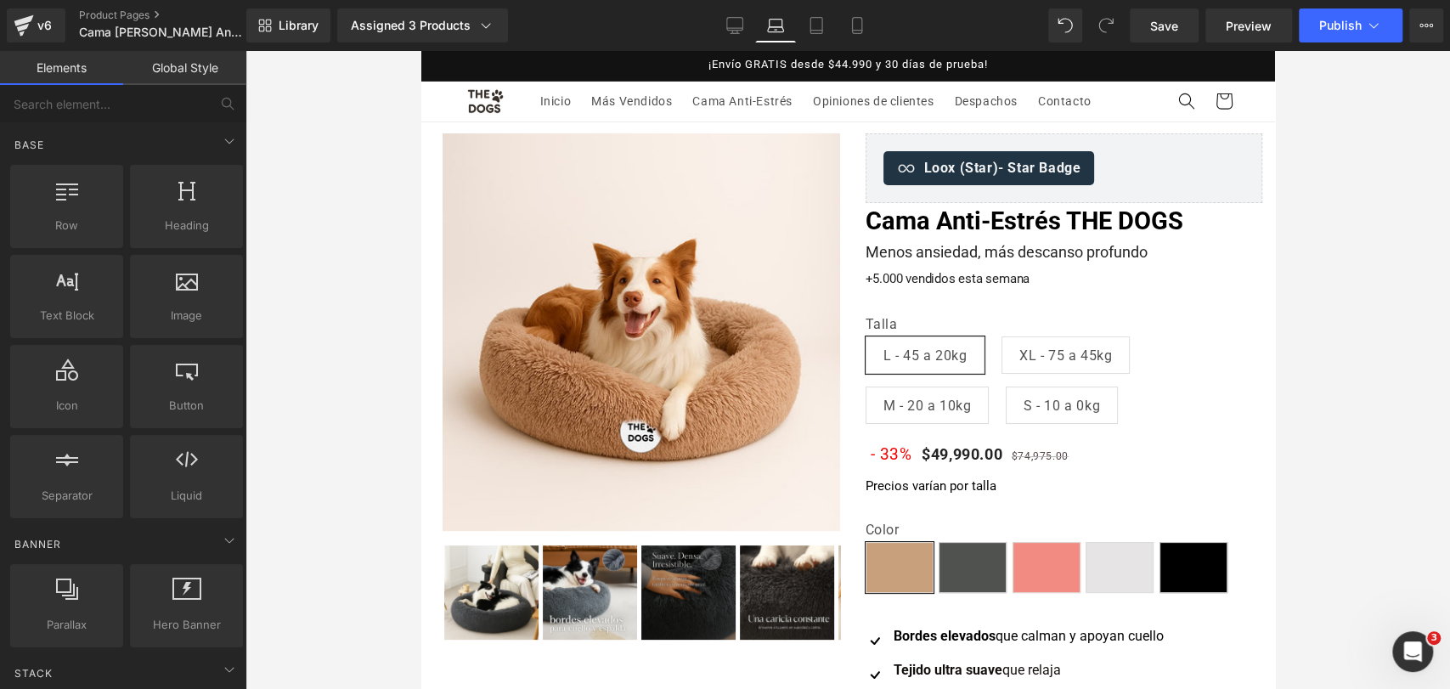
scroll to position [0, 0]
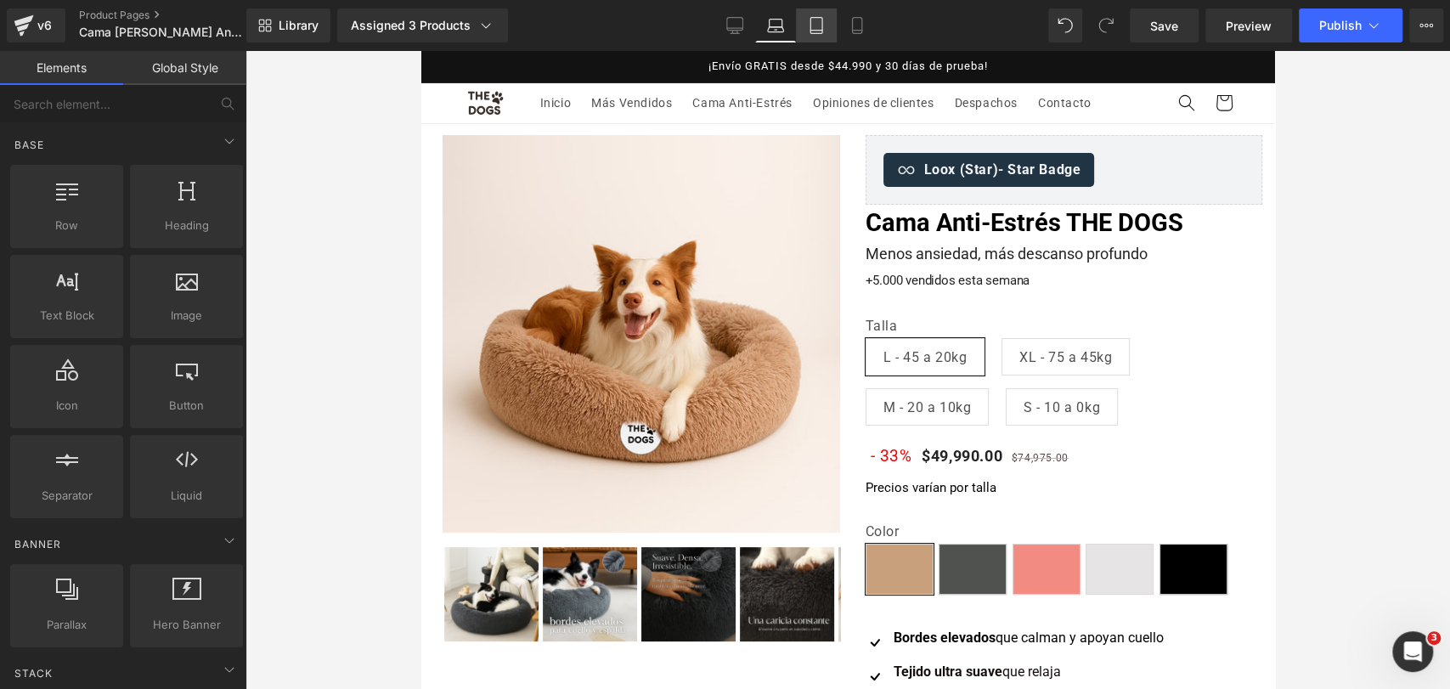
click at [817, 39] on link "Tablet" at bounding box center [816, 25] width 41 height 34
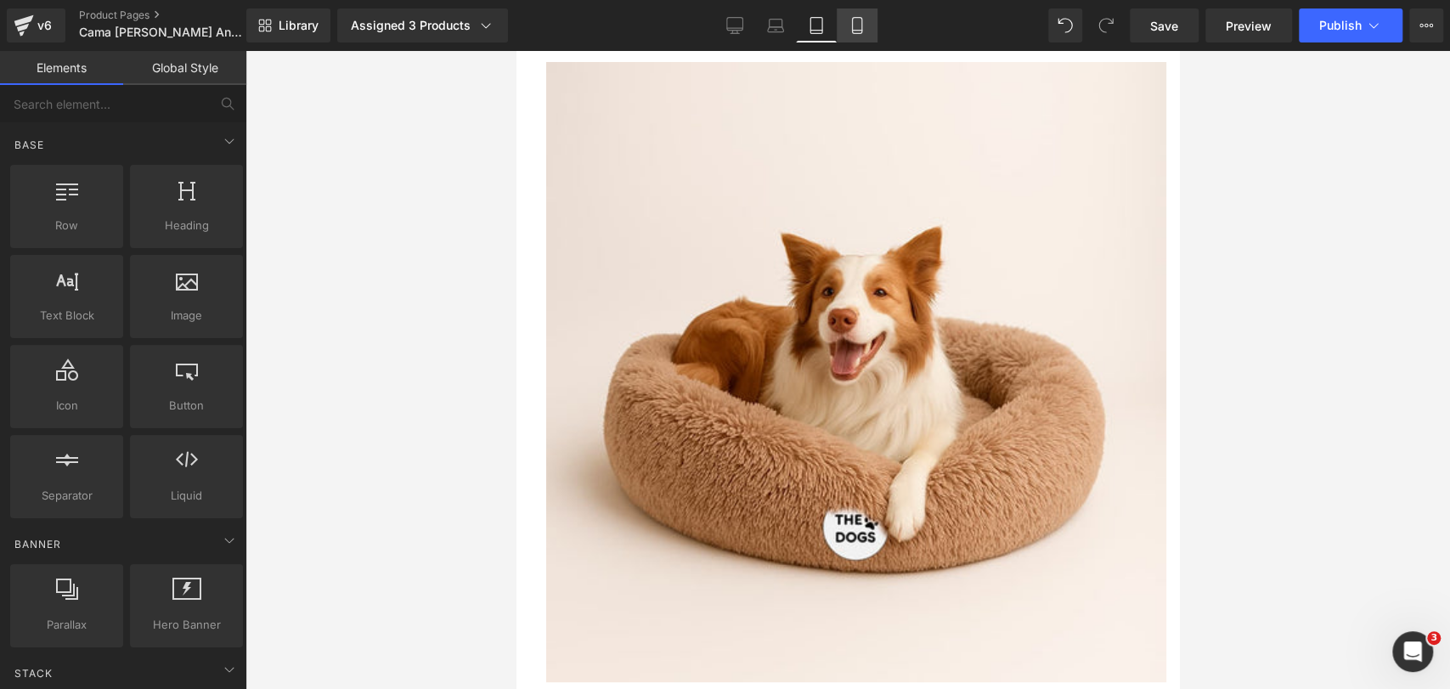
click at [864, 25] on icon at bounding box center [857, 25] width 17 height 17
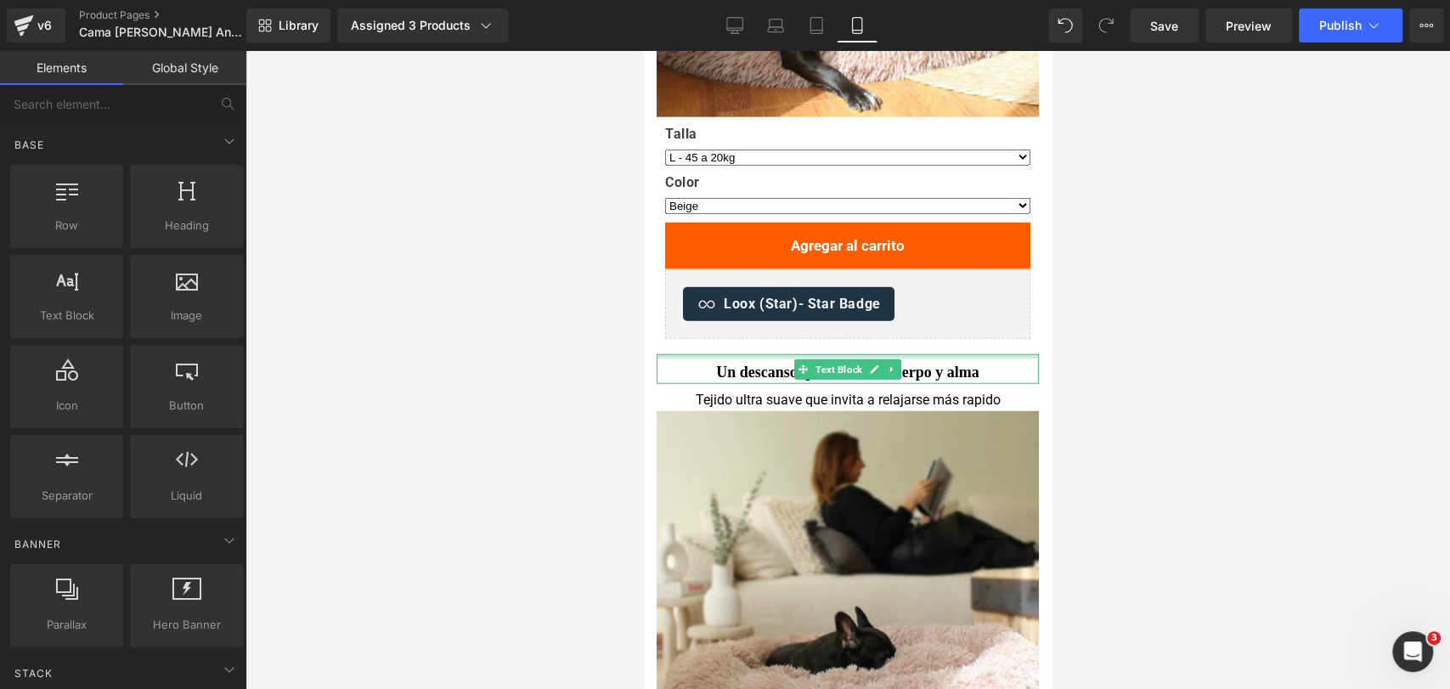
scroll to position [2806, 0]
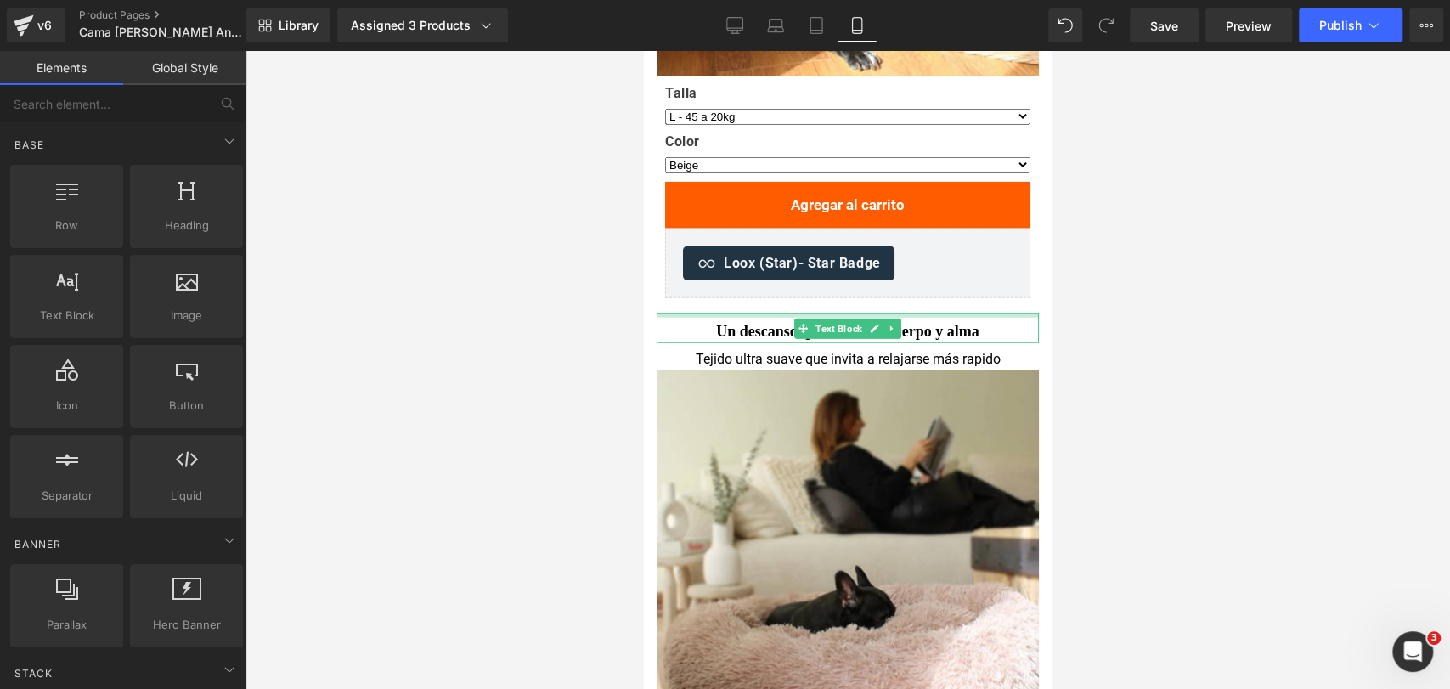
click at [1117, 264] on div at bounding box center [848, 370] width 1205 height 638
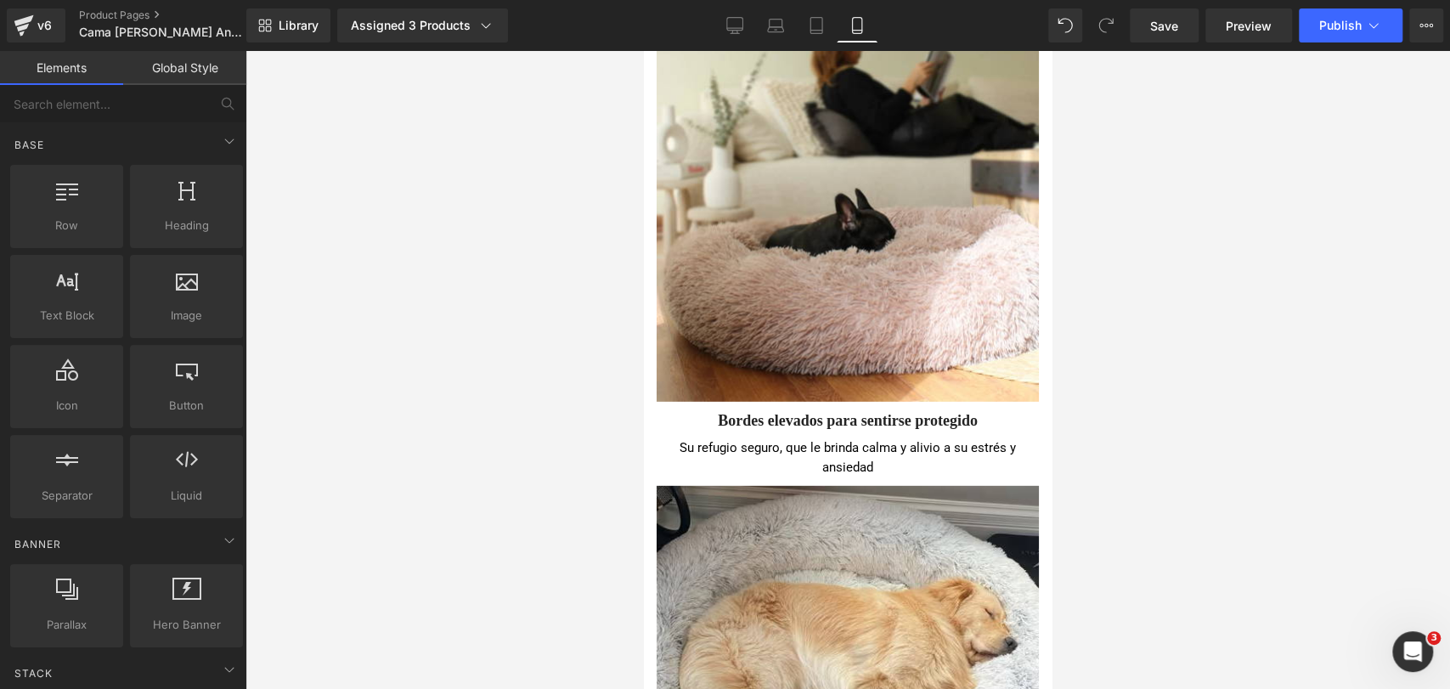
click at [1134, 247] on div at bounding box center [848, 370] width 1205 height 638
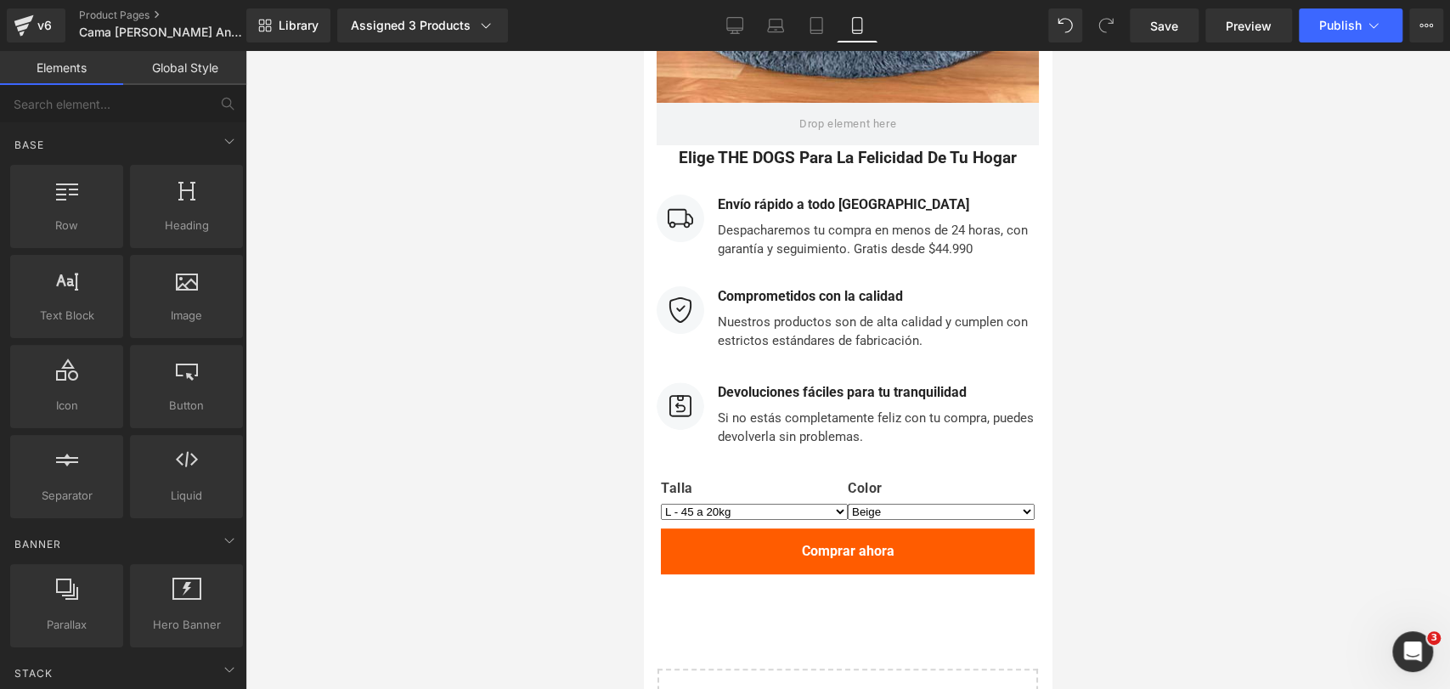
scroll to position [8943, 0]
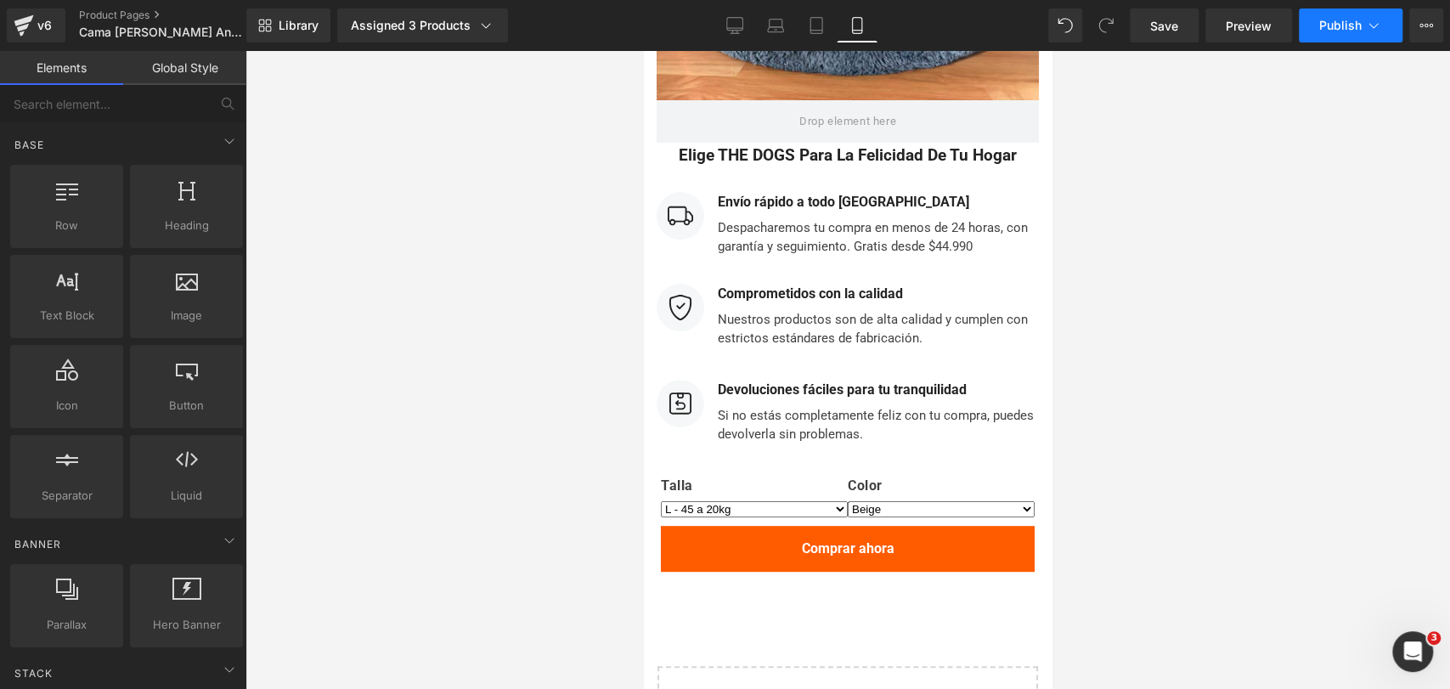
click at [1332, 32] on button "Publish" at bounding box center [1351, 25] width 104 height 34
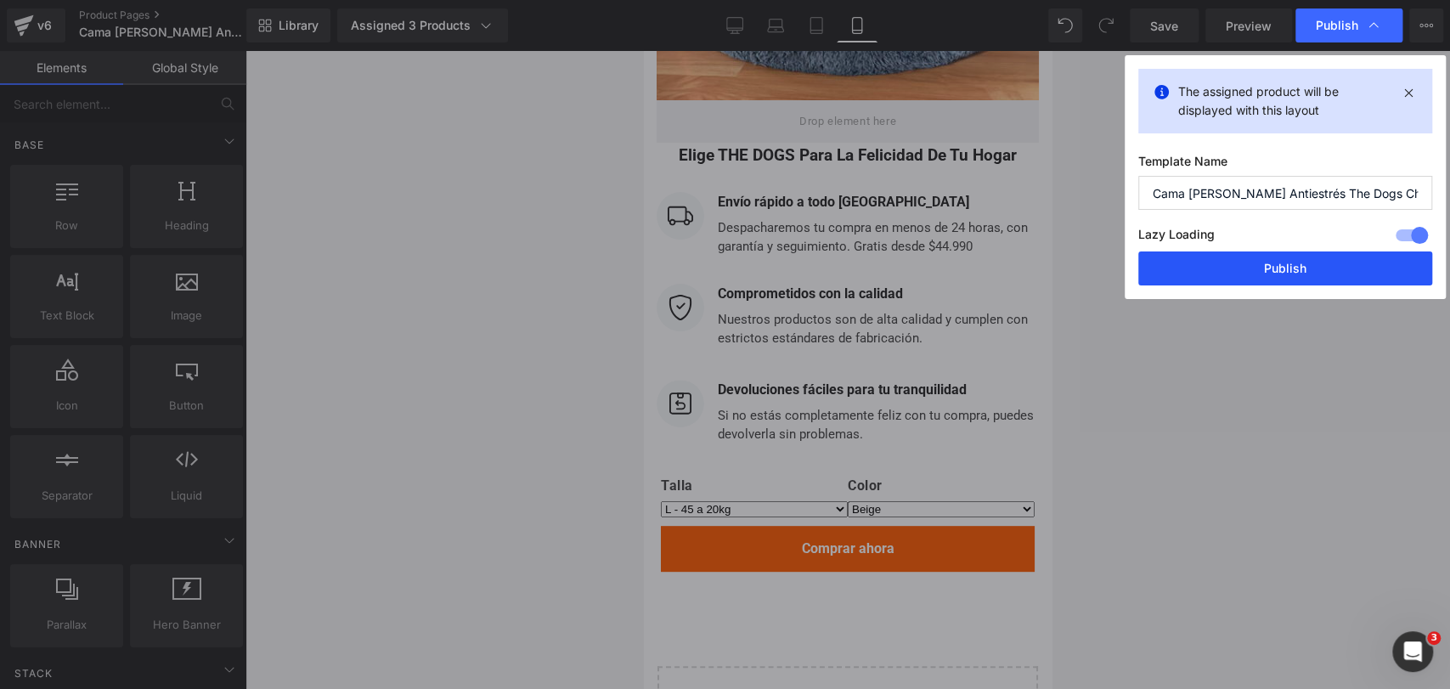
drag, startPoint x: 1313, startPoint y: 270, endPoint x: 312, endPoint y: 116, distance: 1012.6
click at [1313, 270] on button "Publish" at bounding box center [1286, 268] width 294 height 34
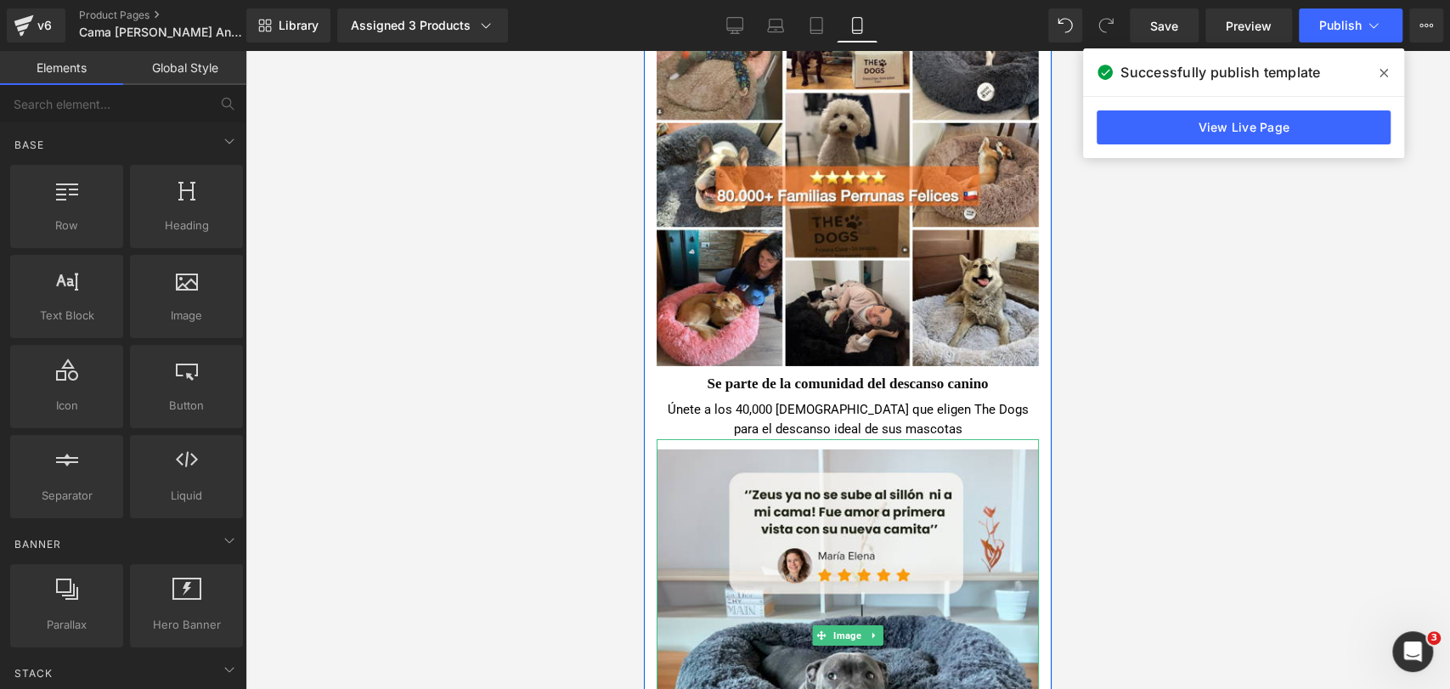
scroll to position [7999, 0]
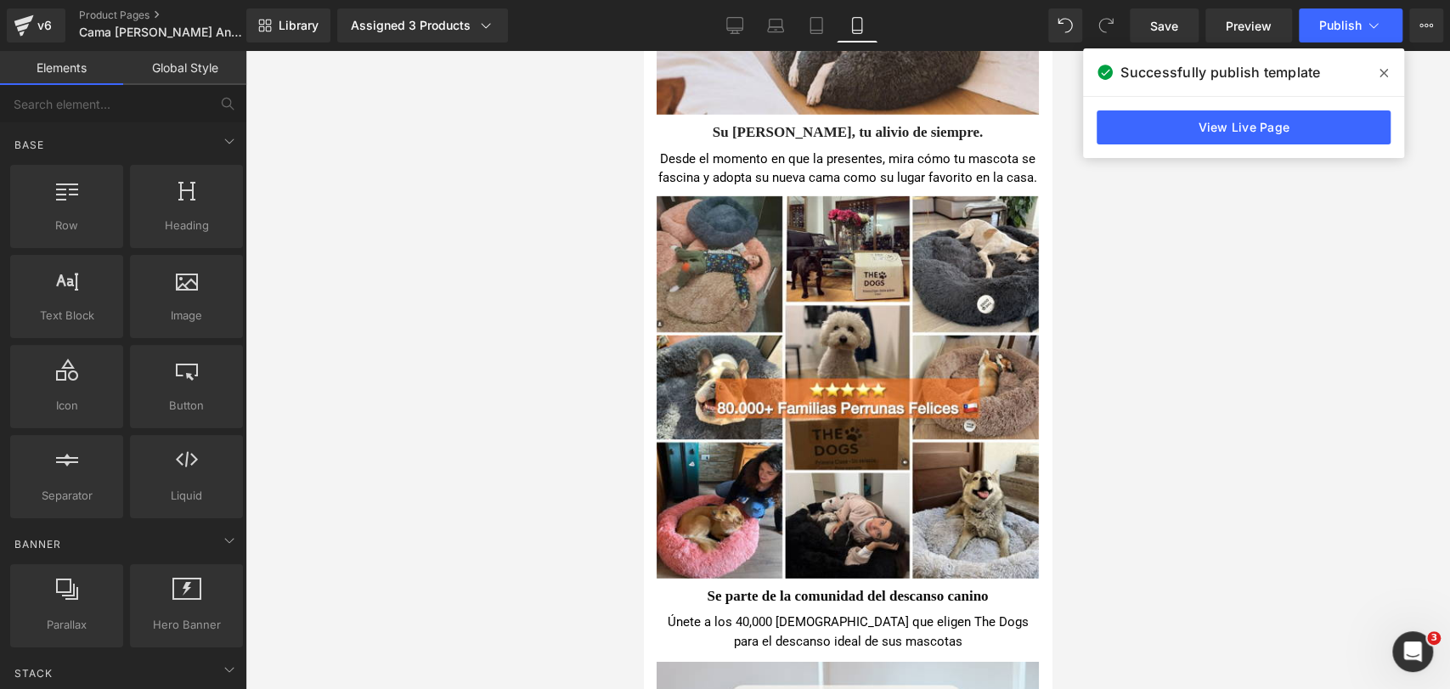
click at [1384, 67] on icon at bounding box center [1384, 73] width 8 height 14
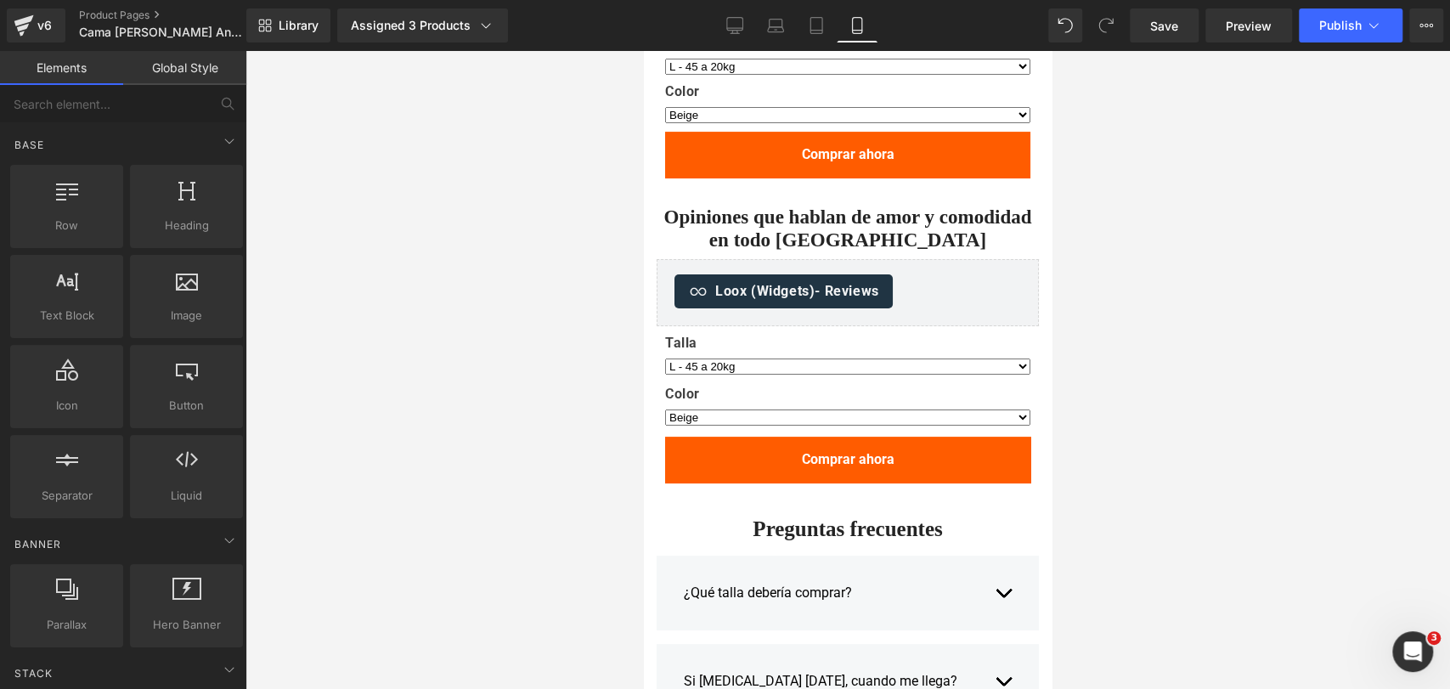
scroll to position [4530, 0]
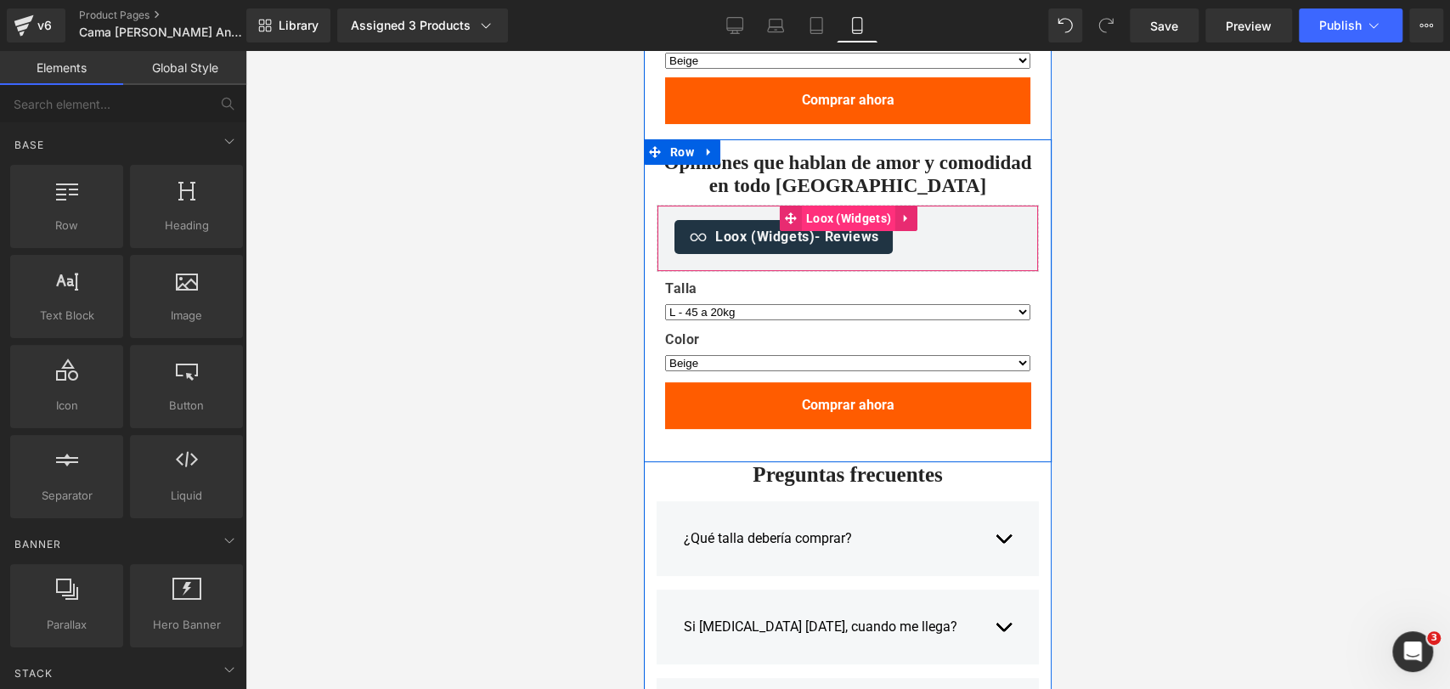
click at [836, 206] on span "Loox (Widgets)" at bounding box center [848, 218] width 93 height 25
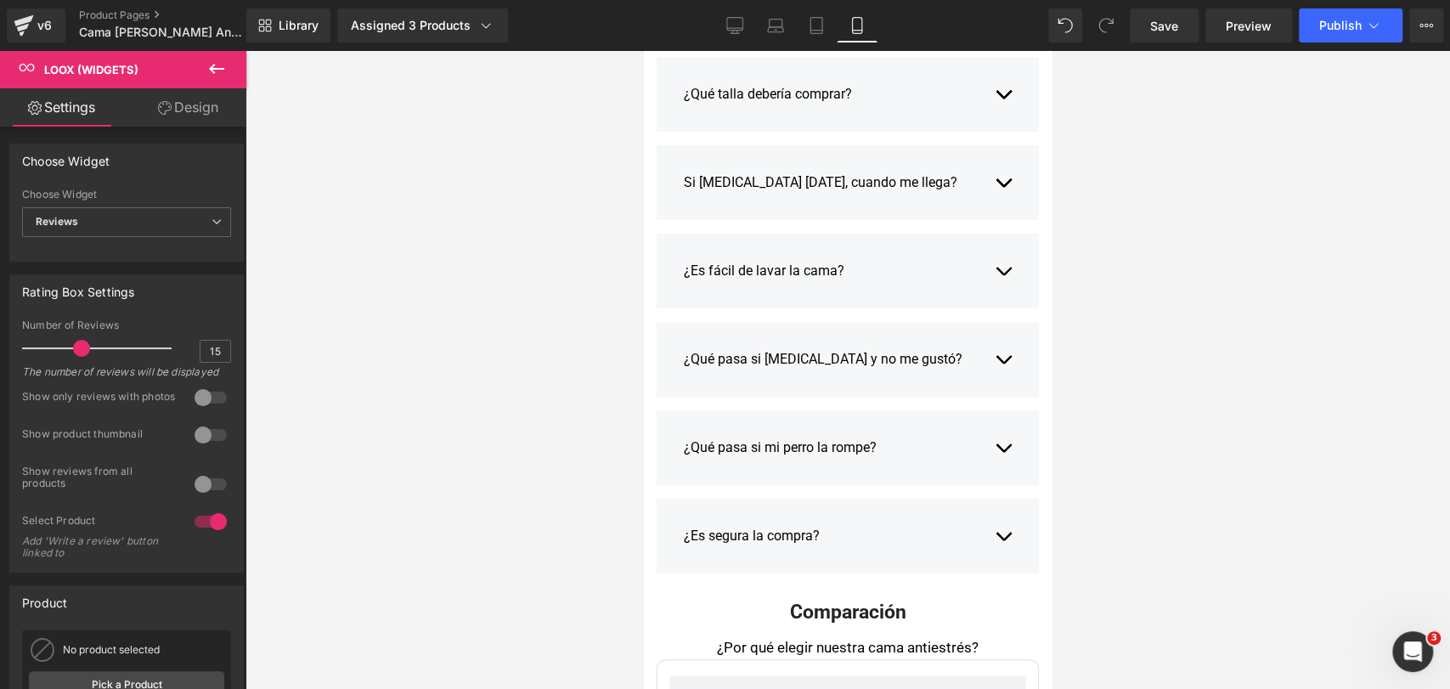
scroll to position [5030, 0]
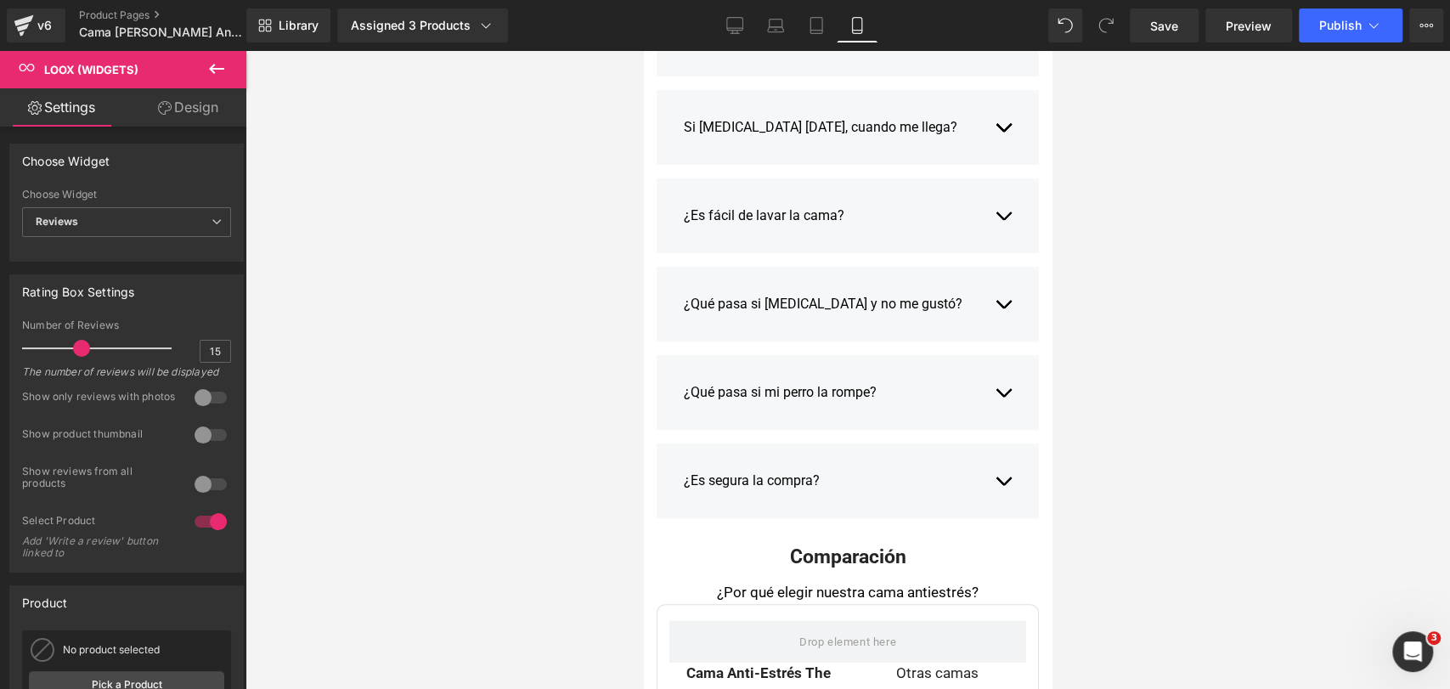
click at [995, 105] on button "button" at bounding box center [1003, 128] width 17 height 46
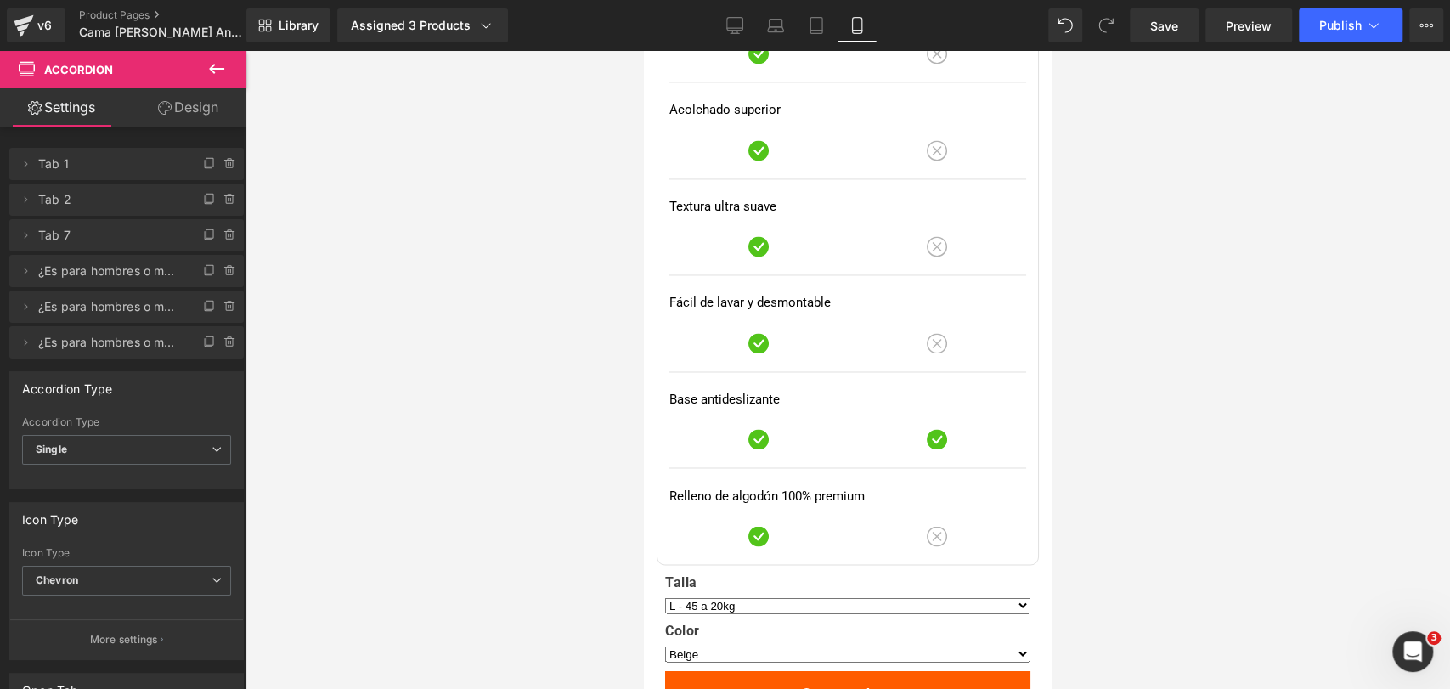
scroll to position [6641, 0]
